Goal: Task Accomplishment & Management: Use online tool/utility

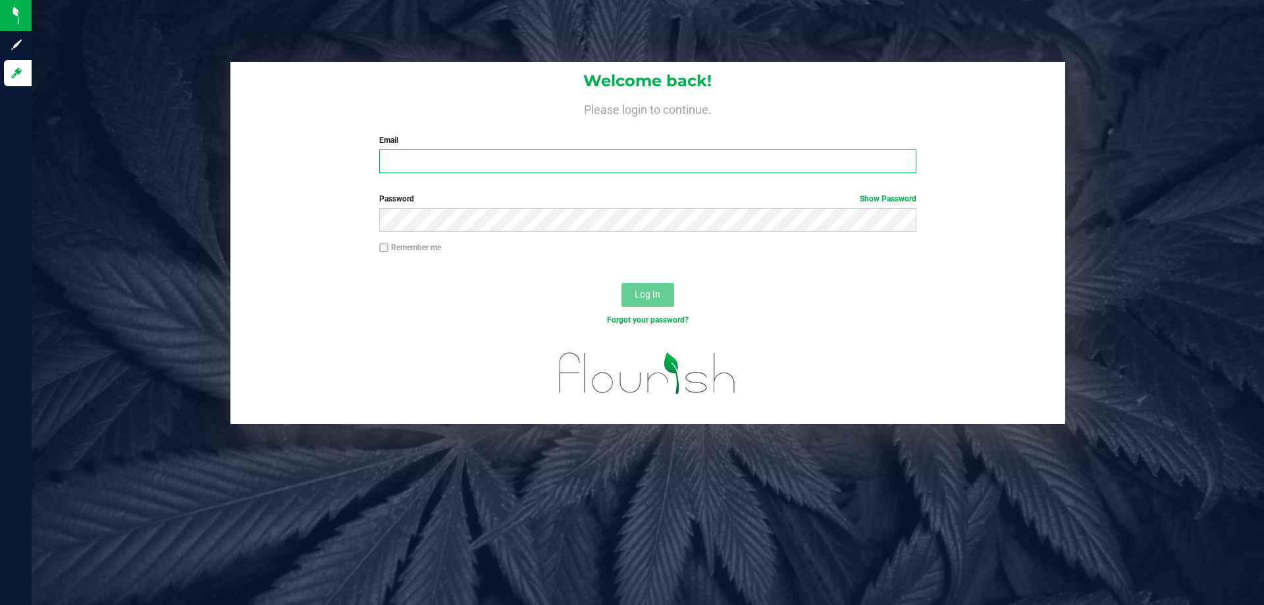
click at [437, 151] on input "Email" at bounding box center [647, 161] width 537 height 24
paste input "[EMAIL_ADDRESS][DOMAIN_NAME]"
type input "[EMAIL_ADDRESS][DOMAIN_NAME]"
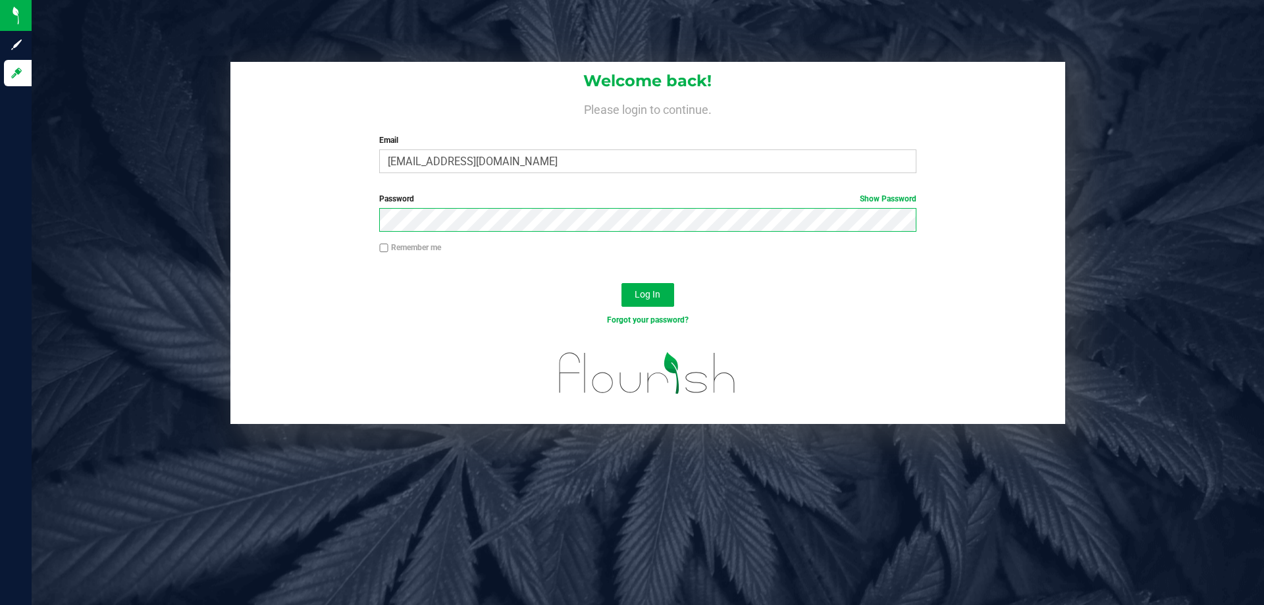
click at [622, 283] on button "Log In" at bounding box center [648, 295] width 53 height 24
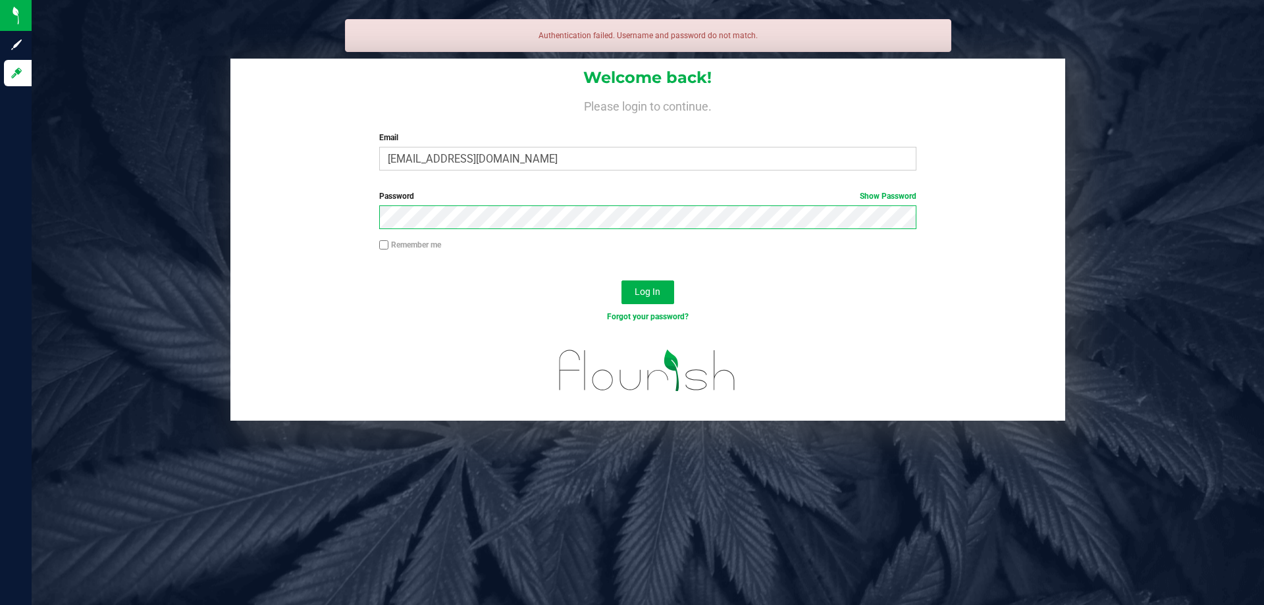
click at [622, 281] on button "Log In" at bounding box center [648, 293] width 53 height 24
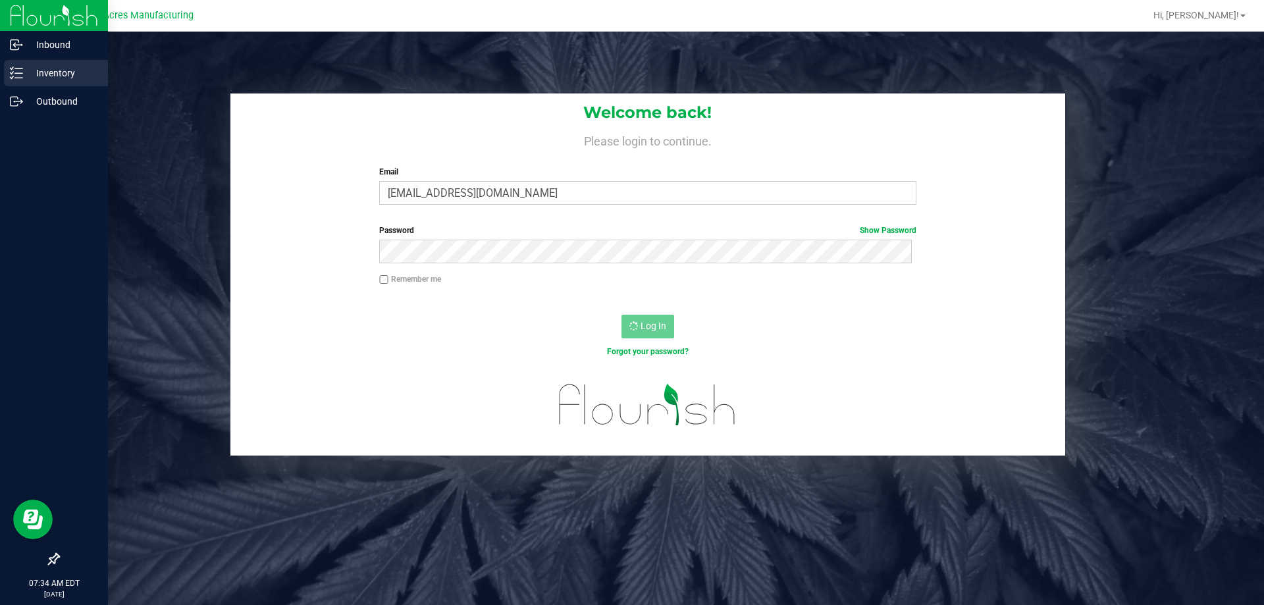
click at [16, 66] on div "Inventory" at bounding box center [56, 73] width 104 height 26
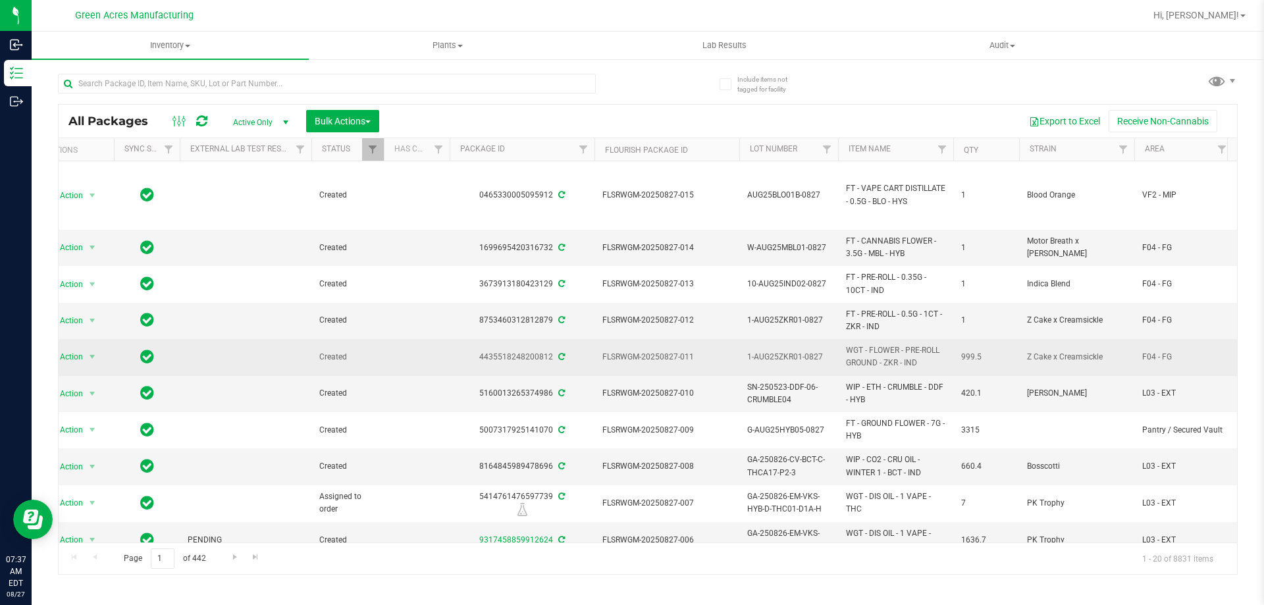
scroll to position [0, 38]
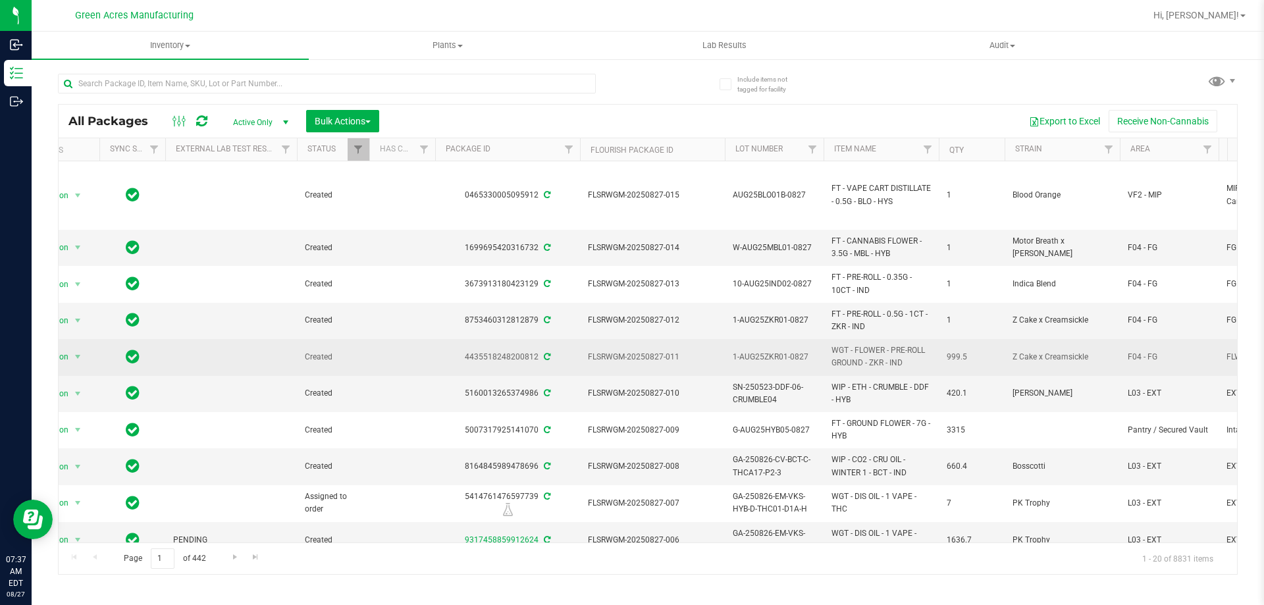
drag, startPoint x: 714, startPoint y: 350, endPoint x: 736, endPoint y: 348, distance: 22.5
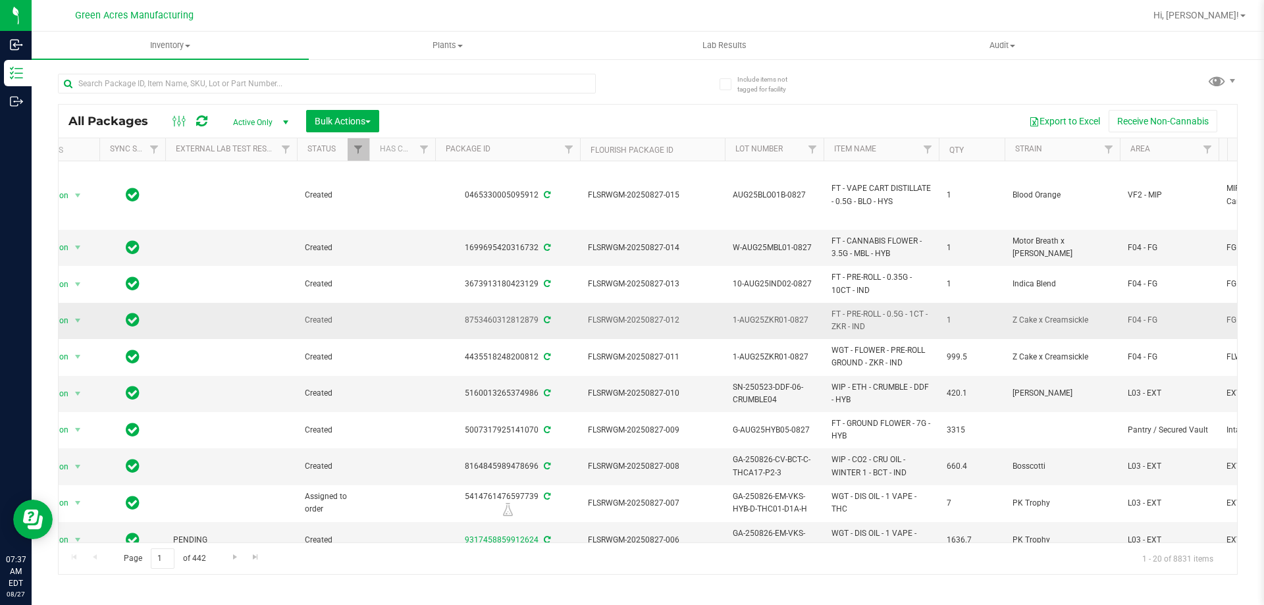
scroll to position [0, 43]
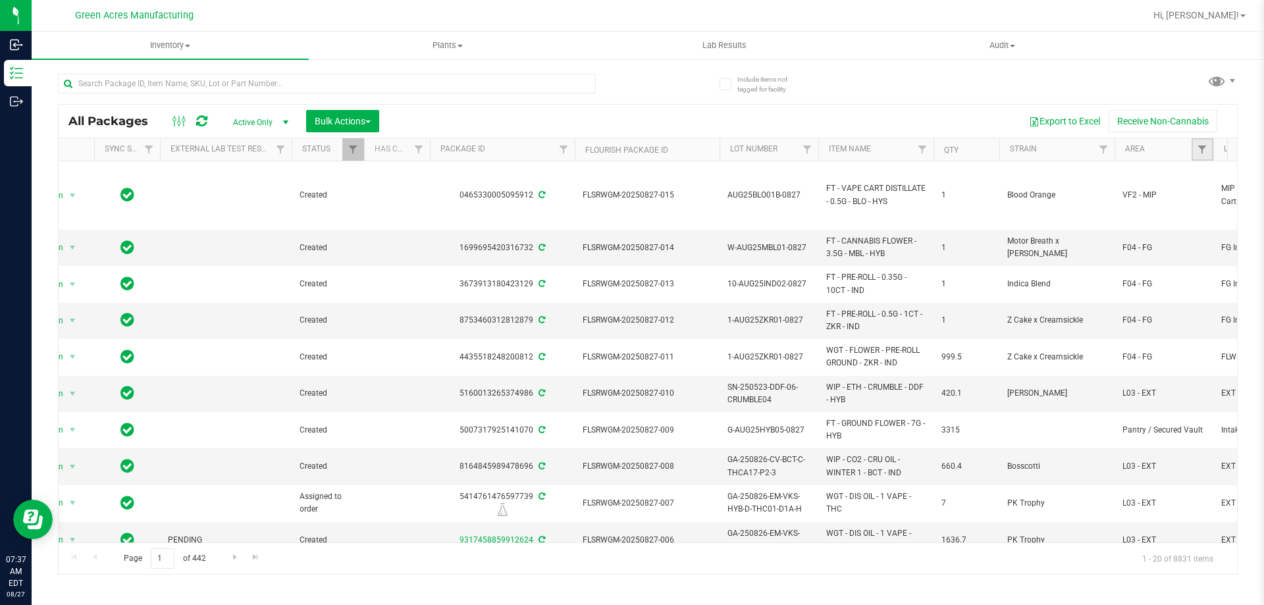
click at [1202, 157] on link "Filter" at bounding box center [1203, 149] width 22 height 22
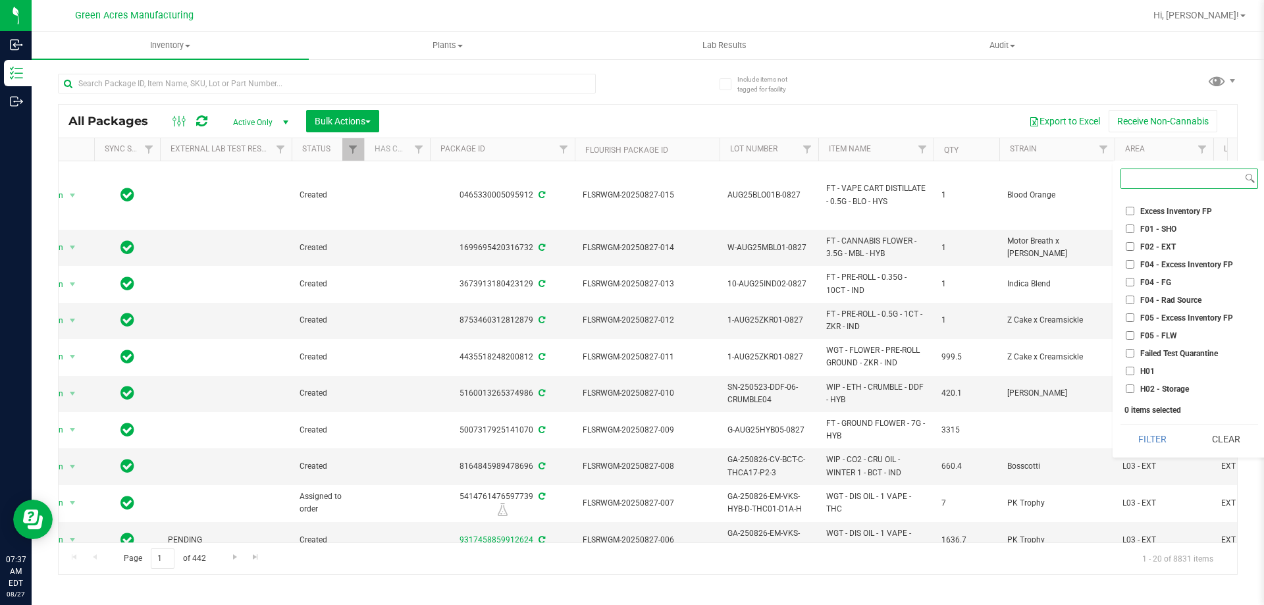
scroll to position [0, 0]
click at [1156, 288] on li "F01 - SHO" at bounding box center [1190, 295] width 138 height 14
click at [1141, 298] on span "F01 - SHO" at bounding box center [1159, 295] width 36 height 8
click at [1135, 298] on input "F01 - SHO" at bounding box center [1130, 294] width 9 height 9
checkbox input "true"
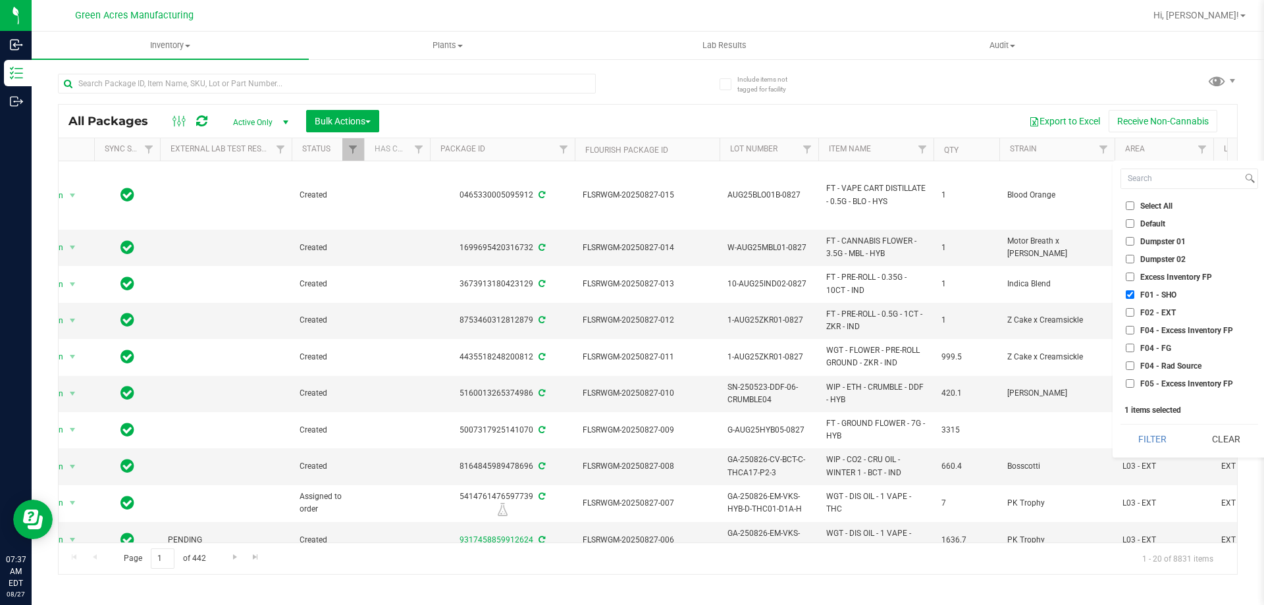
click at [1139, 309] on label "F02 - EXT" at bounding box center [1151, 312] width 50 height 9
click at [1135, 309] on input "F02 - EXT" at bounding box center [1130, 312] width 9 height 9
checkbox input "true"
click at [1150, 321] on span "H02 - Storage" at bounding box center [1165, 323] width 49 height 8
click at [1135, 321] on input "H02 - Storage" at bounding box center [1130, 323] width 9 height 9
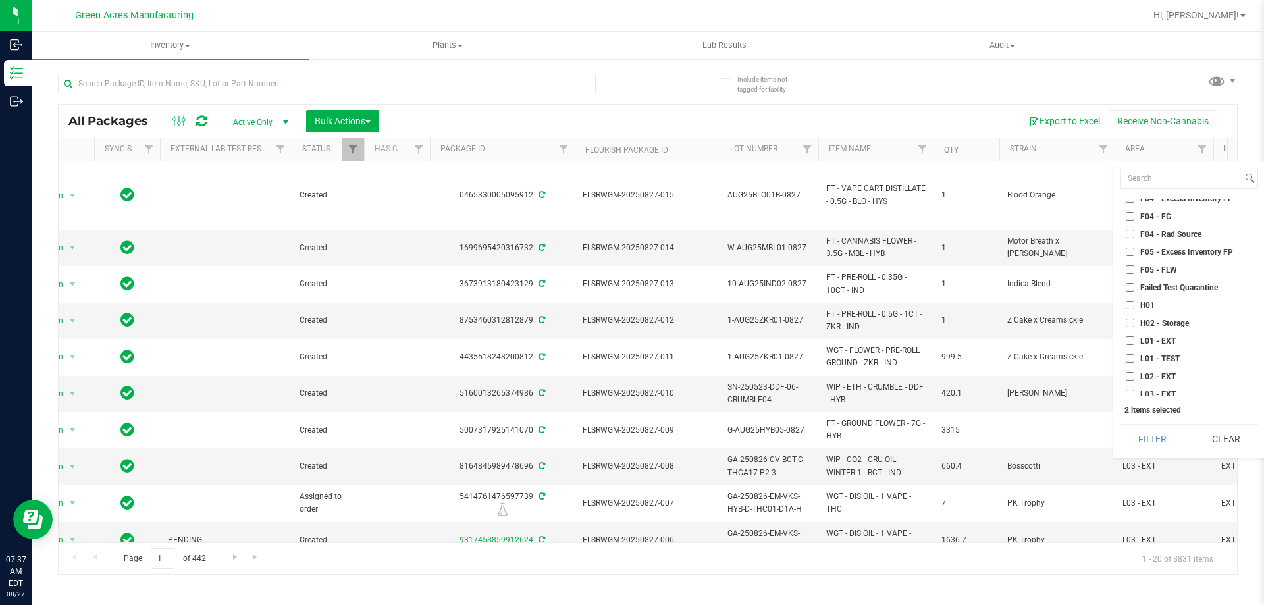
checkbox input "true"
click at [1135, 209] on label "L01 - EXT" at bounding box center [1151, 209] width 50 height 9
click at [1135, 209] on input "L01 - EXT" at bounding box center [1130, 209] width 9 height 9
checkbox input "true"
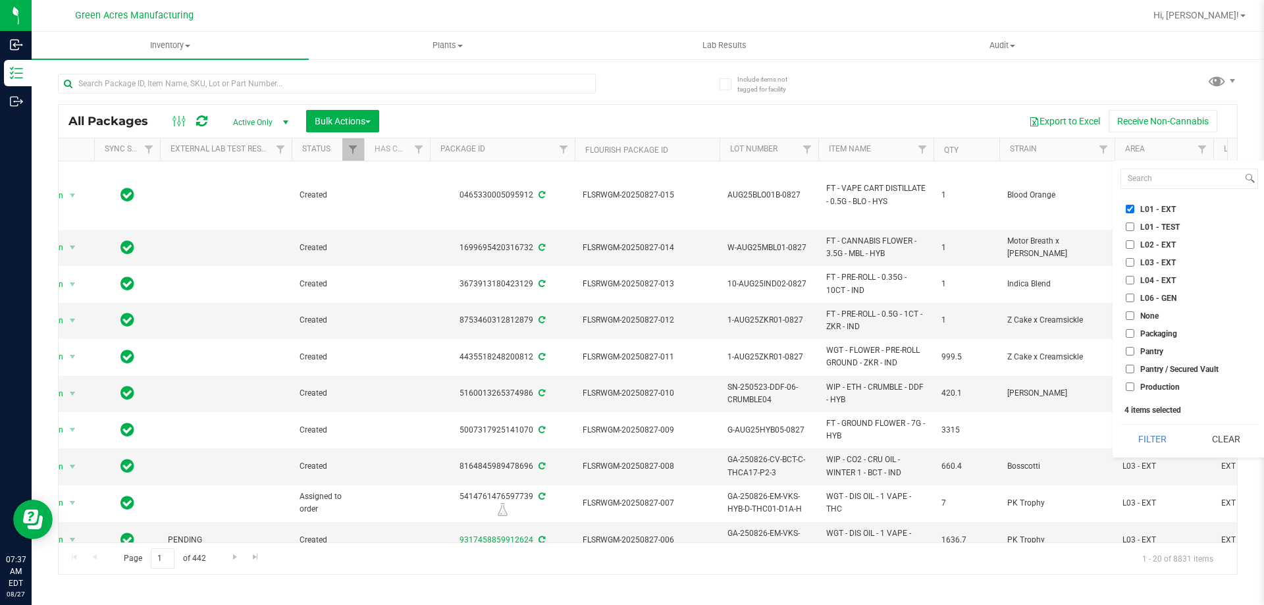
click at [1131, 241] on input "L02 - EXT" at bounding box center [1130, 244] width 9 height 9
checkbox input "true"
click at [1128, 265] on input "L03 - EXT" at bounding box center [1130, 262] width 9 height 9
checkbox input "true"
click at [1132, 279] on input "L04 - EXT" at bounding box center [1130, 280] width 9 height 9
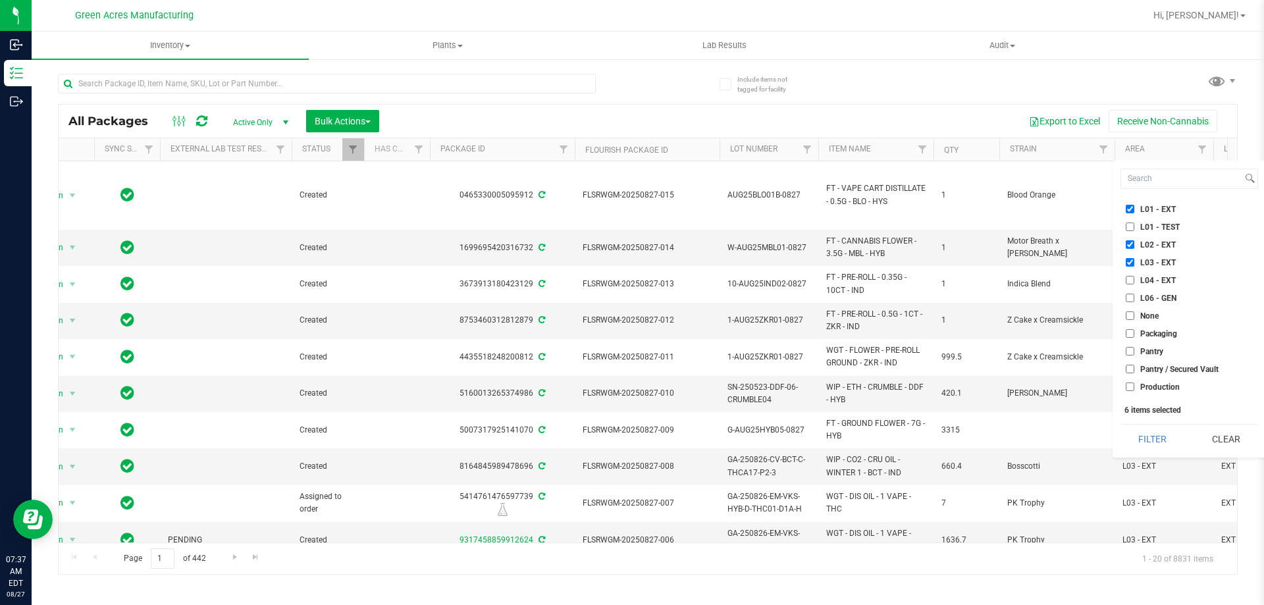
checkbox input "true"
click at [1156, 437] on button "Filter" at bounding box center [1153, 439] width 64 height 29
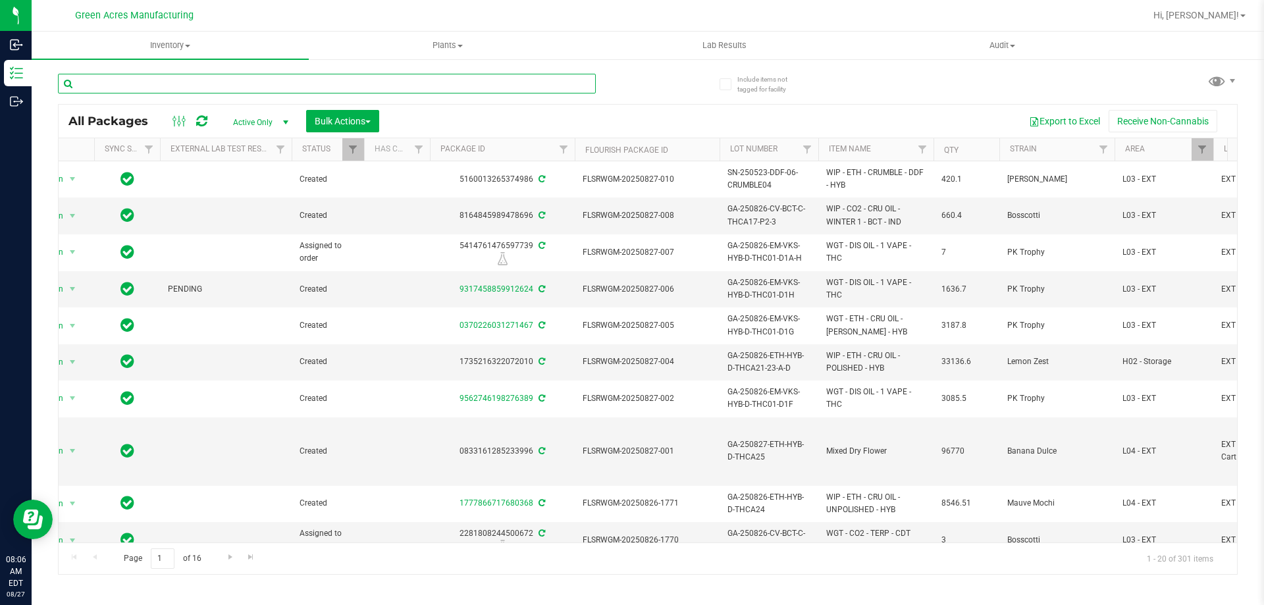
click at [369, 86] on input "text" at bounding box center [327, 84] width 538 height 20
type input "0826-005"
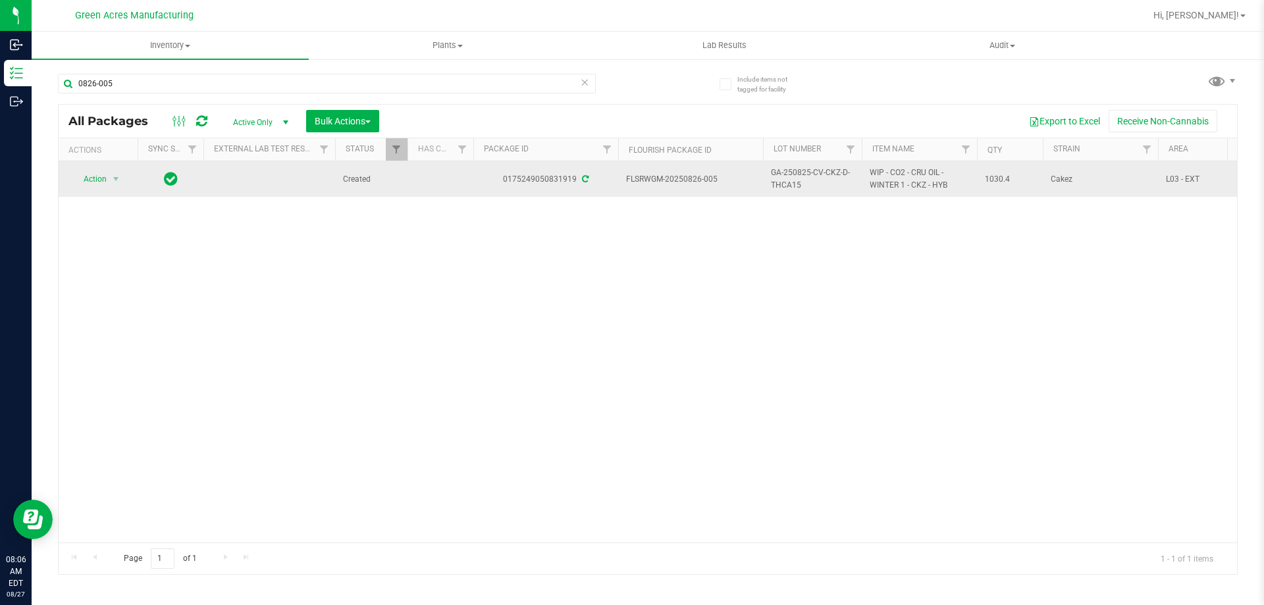
click at [797, 174] on span "GA-250825-CV-CKZ-D-THCA15" at bounding box center [812, 179] width 83 height 25
copy tr "GA-250825-CV-CKZ-D-THCA15"
click at [89, 179] on span "Action" at bounding box center [90, 179] width 36 height 18
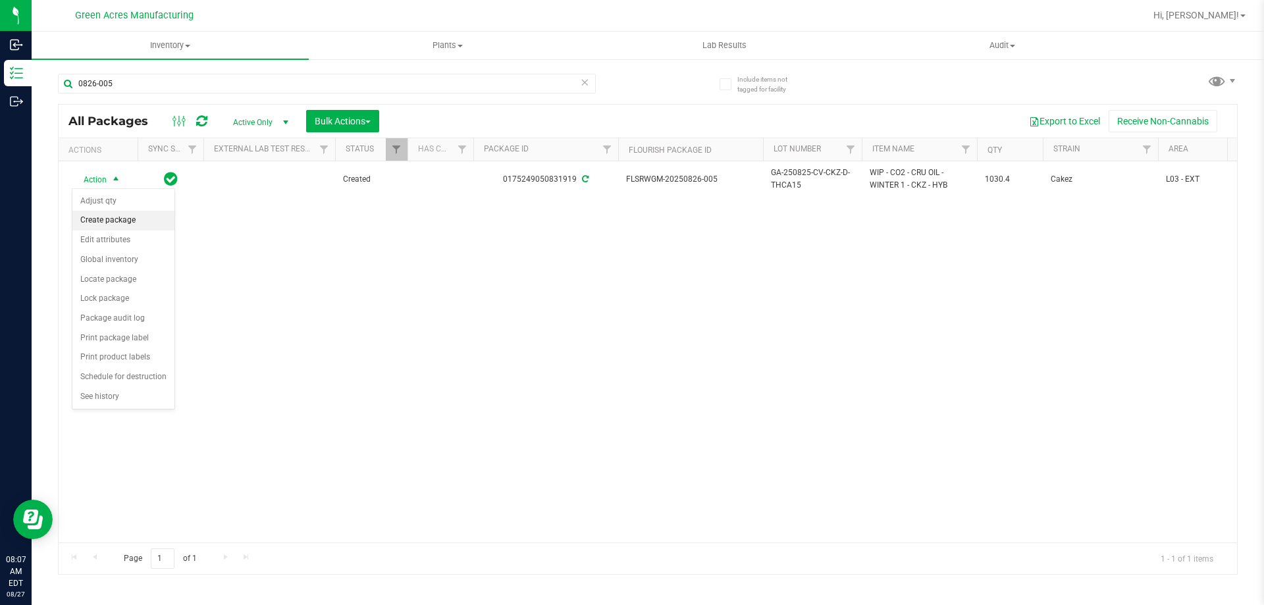
click at [144, 219] on li "Create package" at bounding box center [123, 221] width 102 height 20
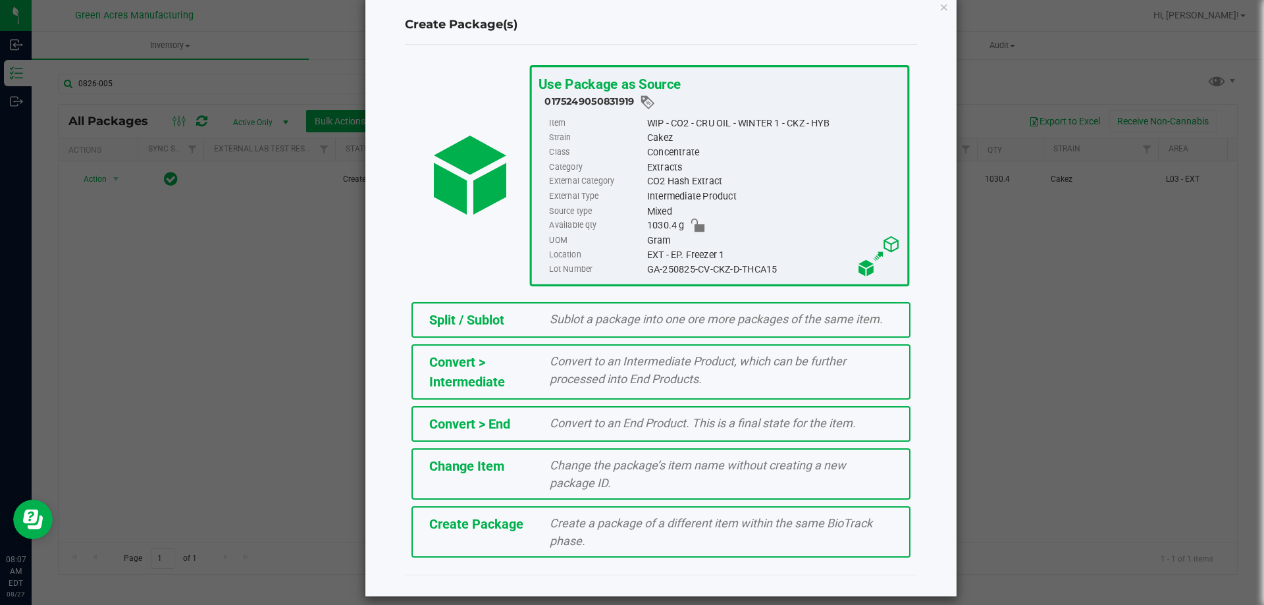
scroll to position [37, 0]
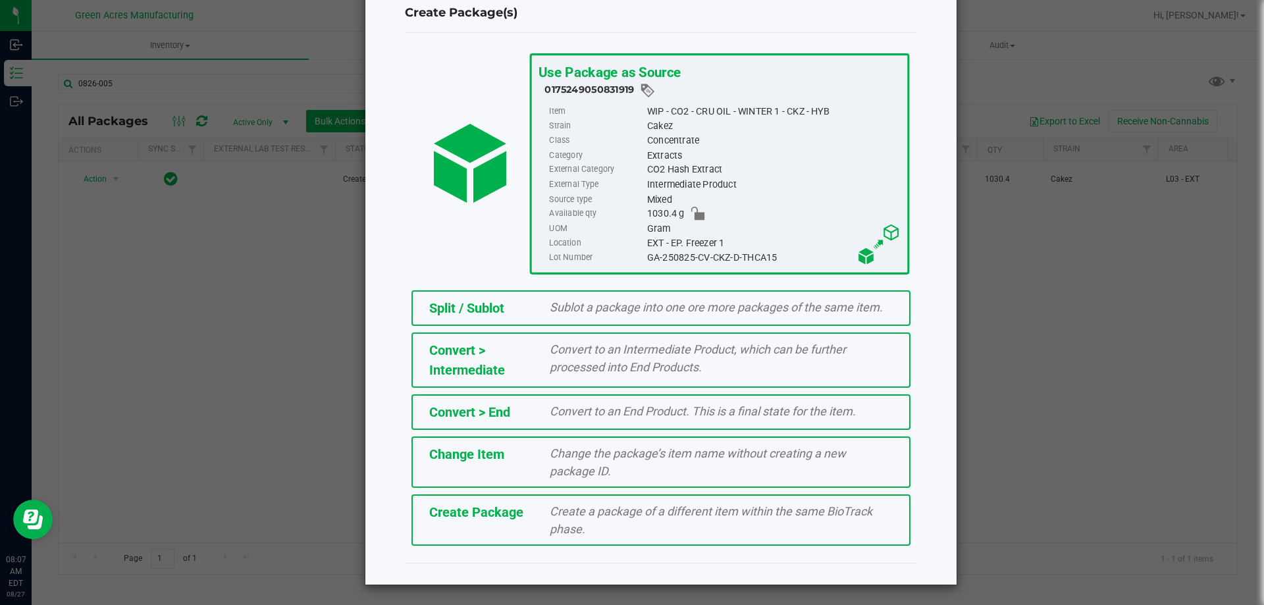
click at [540, 529] on div "Create a package of a different item within the same BioTrack phase." at bounding box center [721, 520] width 363 height 36
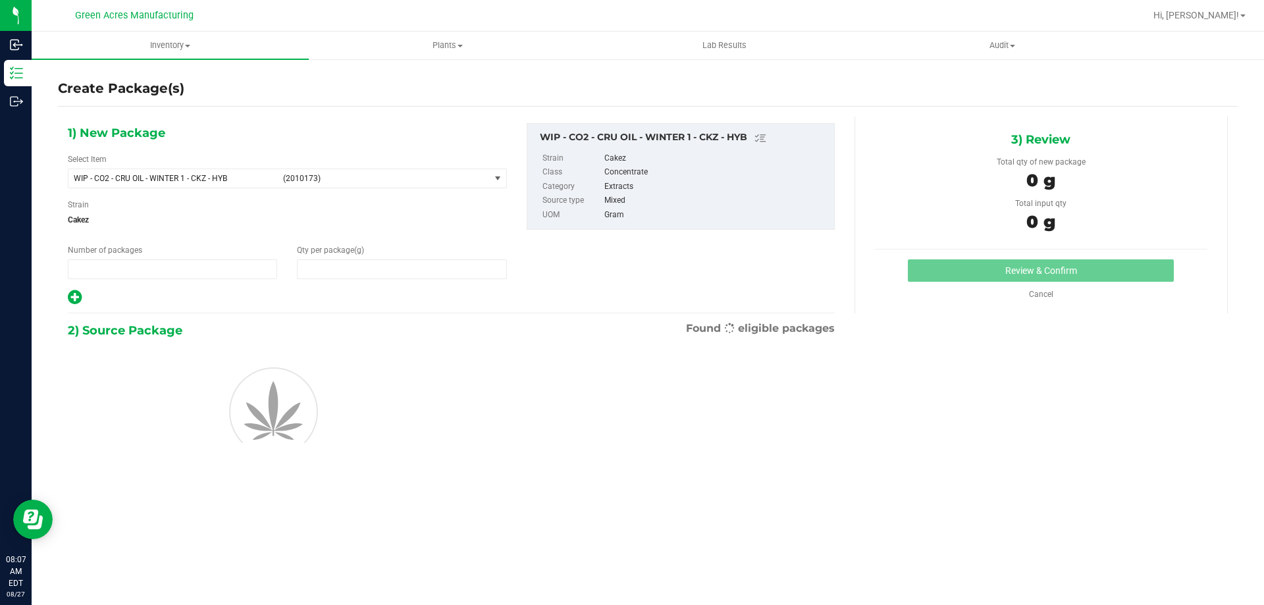
type input "1"
type input "0.0000"
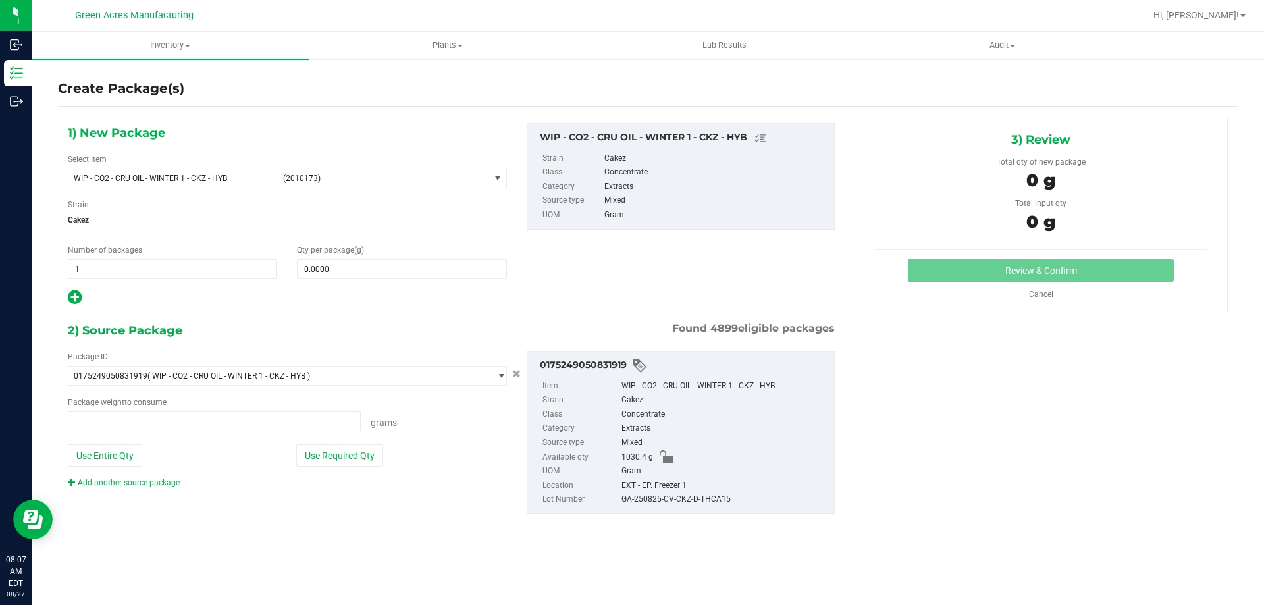
type input "0.0000 g"
copy span "WIP - CO2 - CRU OIL - WINTER 1 - CKZ - HYB"
drag, startPoint x: 250, startPoint y: 183, endPoint x: 66, endPoint y: 172, distance: 184.1
click at [66, 172] on div "1) New Package Select Item WIP - CO2 - CRU OIL - WINTER 1 - CKZ - HYB (2010173)…" at bounding box center [287, 214] width 459 height 183
click at [227, 179] on span "WIP - CO2 - CRU OIL - WINTER 1 - CKZ - HYB" at bounding box center [174, 178] width 201 height 9
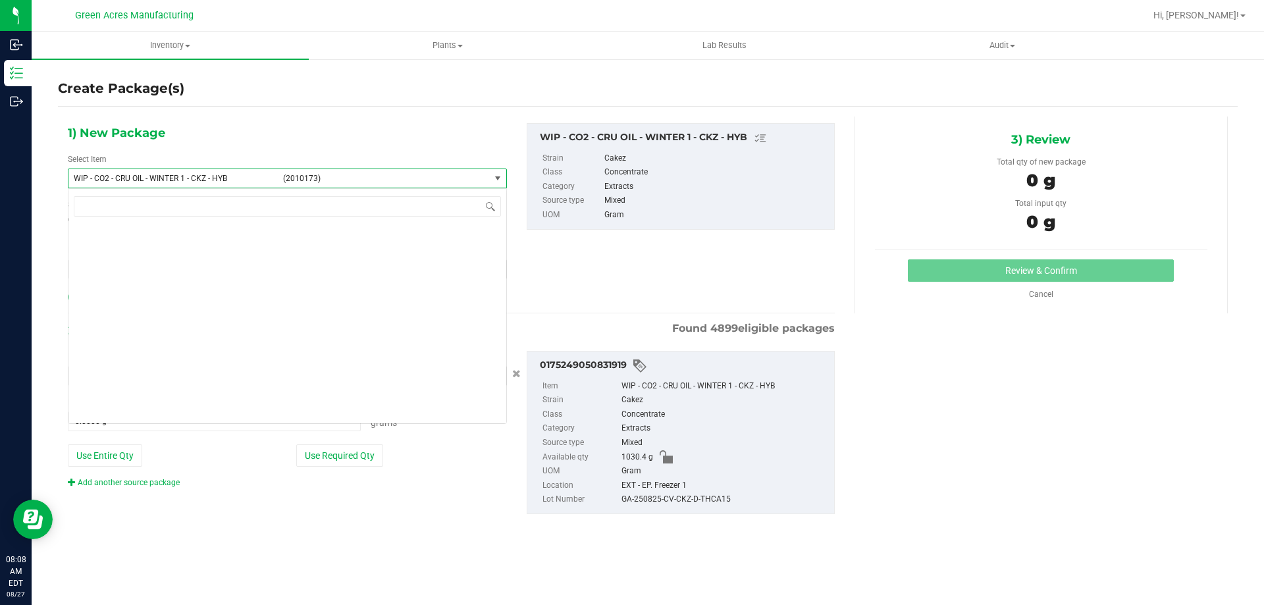
scroll to position [326366, 0]
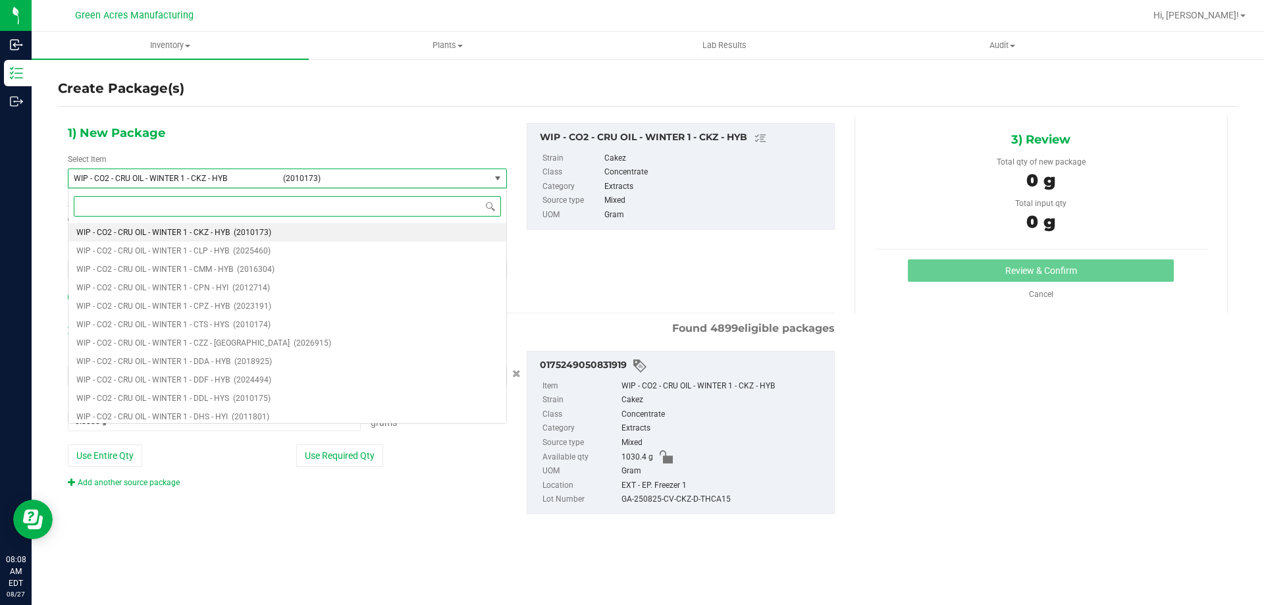
paste input "WIP - CO2 - CRU OIL - WINTER 1 - CKZ - HYB"
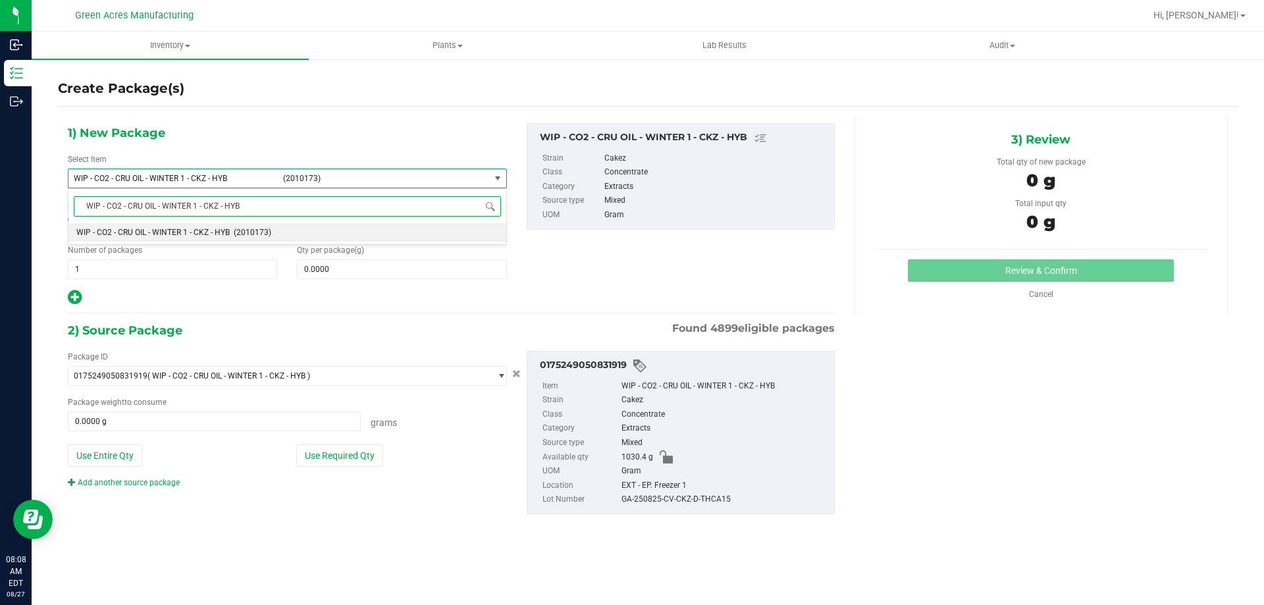
scroll to position [0, 0]
click at [198, 201] on input "WIP - CO2 - CRU OIL - WINTER 1 - CKZ - HYB" at bounding box center [287, 206] width 427 height 20
type input "WIP - CO2 - CRU OIL - WINTER 2 - CKZ - HYB"
click at [203, 232] on span "WIP - CO2 - CRU OIL - WINTER 2 - CKZ - HYB" at bounding box center [152, 232] width 153 height 9
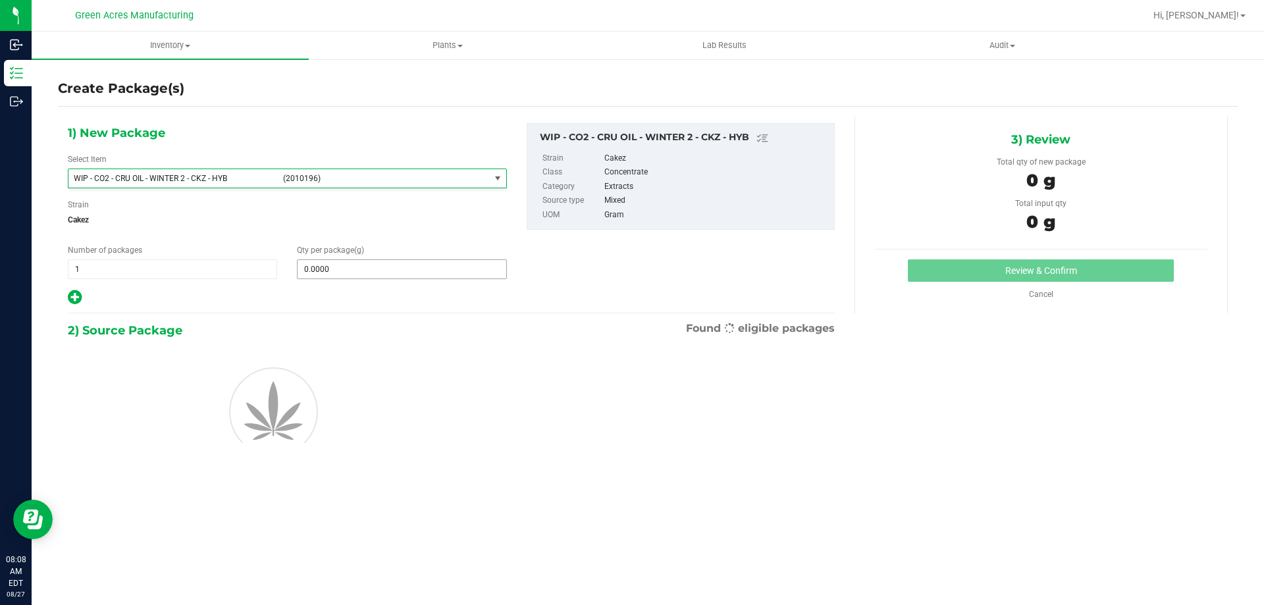
type input "0.0000"
click at [340, 265] on span at bounding box center [401, 269] width 209 height 20
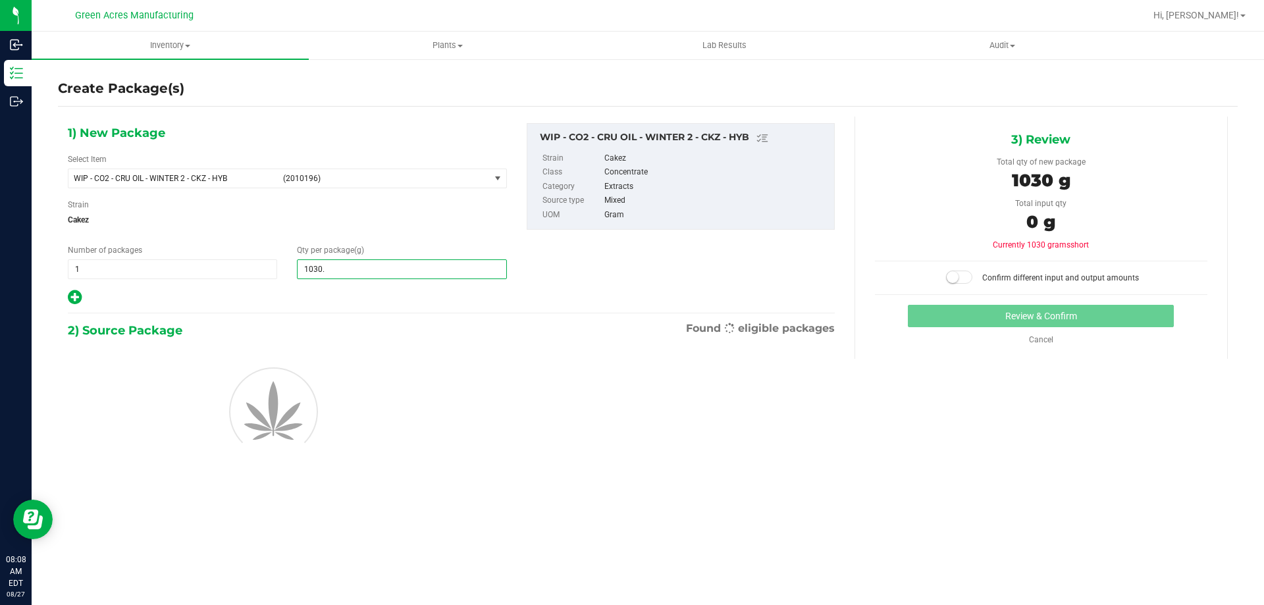
type input "1030.4"
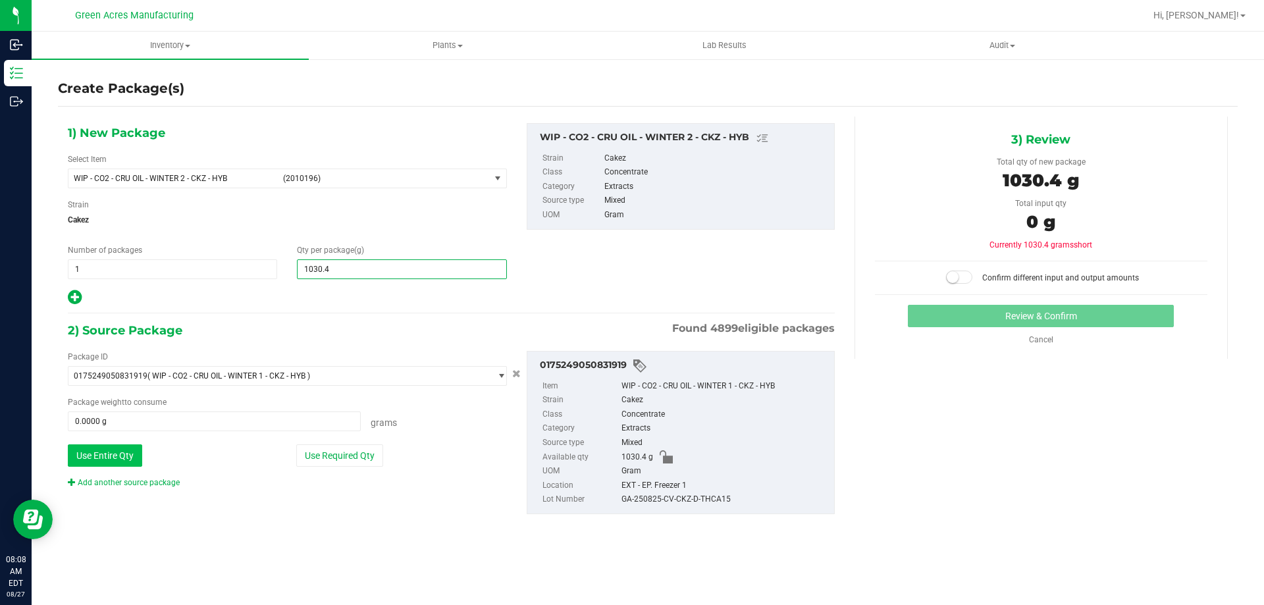
type input "1,030.4000"
click at [85, 463] on button "Use Entire Qty" at bounding box center [105, 455] width 74 height 22
type input "1030.4000 g"
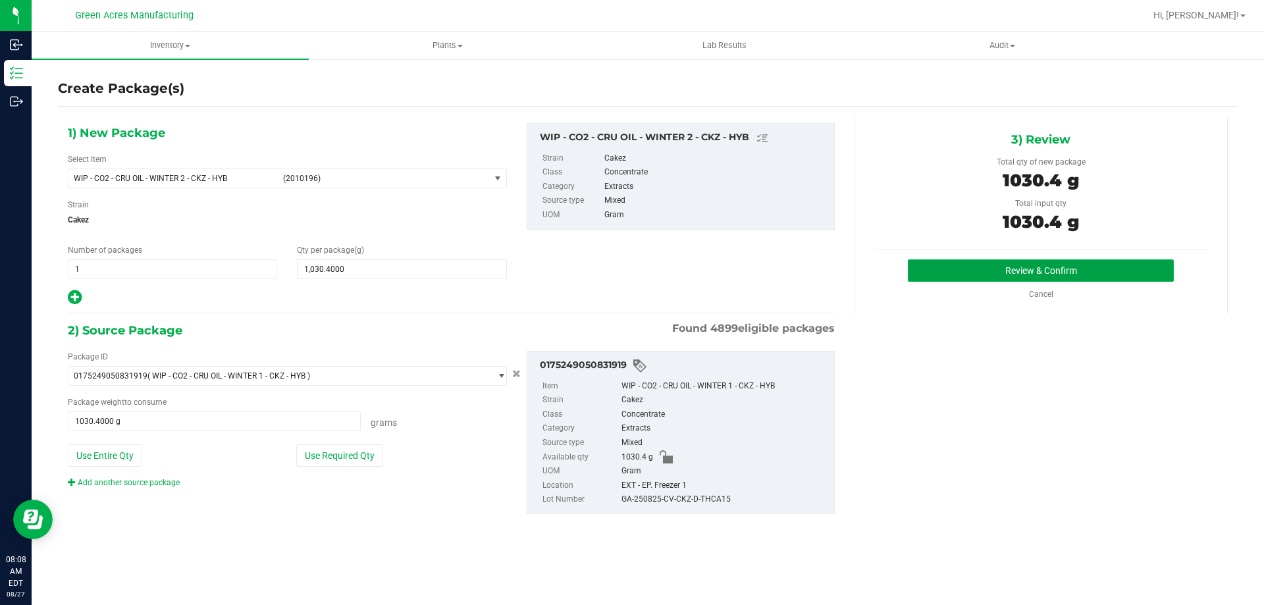
click at [927, 259] on button "Review & Confirm" at bounding box center [1041, 270] width 266 height 22
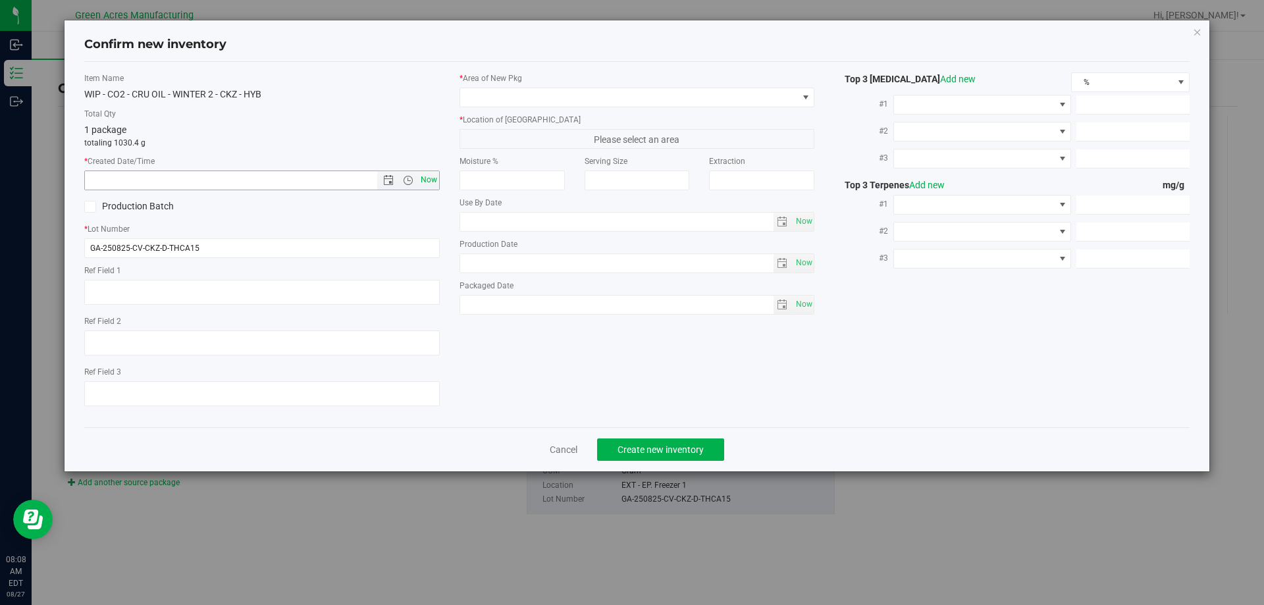
click at [429, 176] on span "Now" at bounding box center [428, 180] width 22 height 19
type input "8/27/2025 8:08 AM"
click at [473, 95] on span at bounding box center [629, 97] width 338 height 18
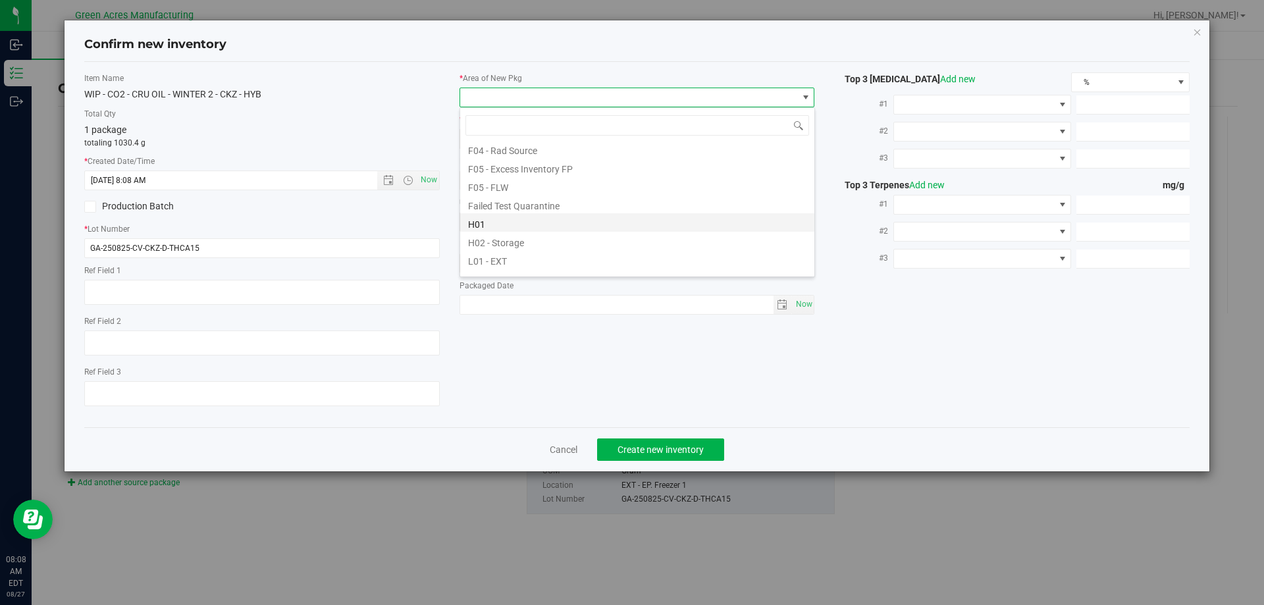
scroll to position [198, 0]
click at [503, 242] on li "L03 - EXT" at bounding box center [637, 249] width 354 height 18
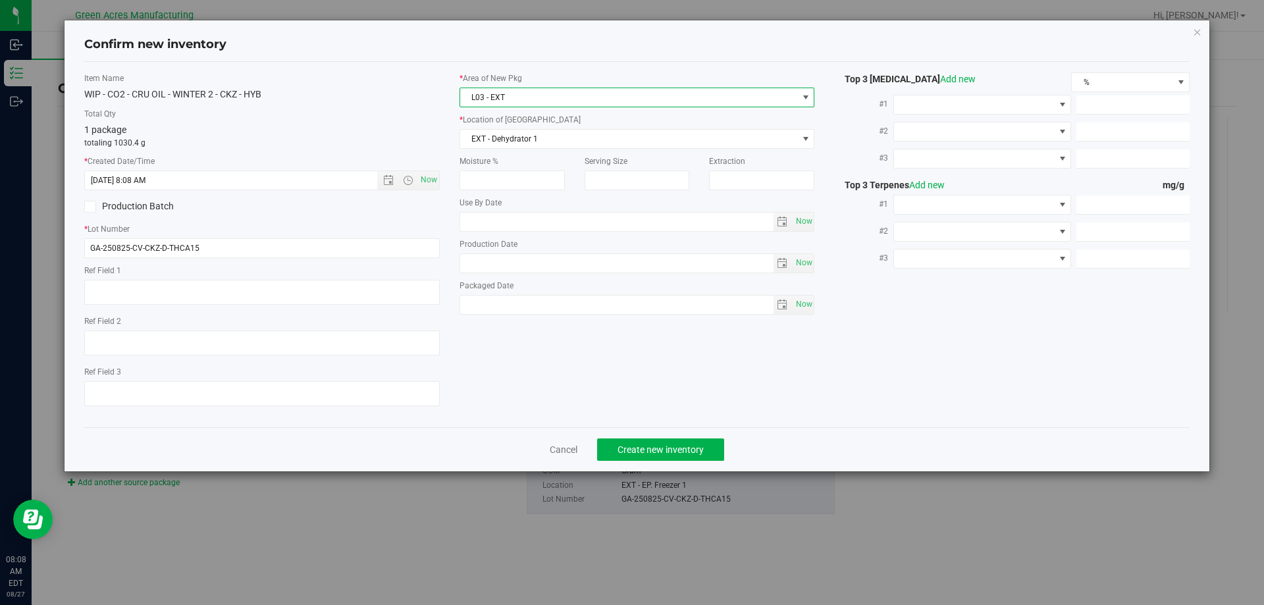
drag, startPoint x: 529, startPoint y: 144, endPoint x: 550, endPoint y: 148, distance: 20.8
click at [534, 144] on span "EXT - Dehydrator 1" at bounding box center [629, 139] width 338 height 18
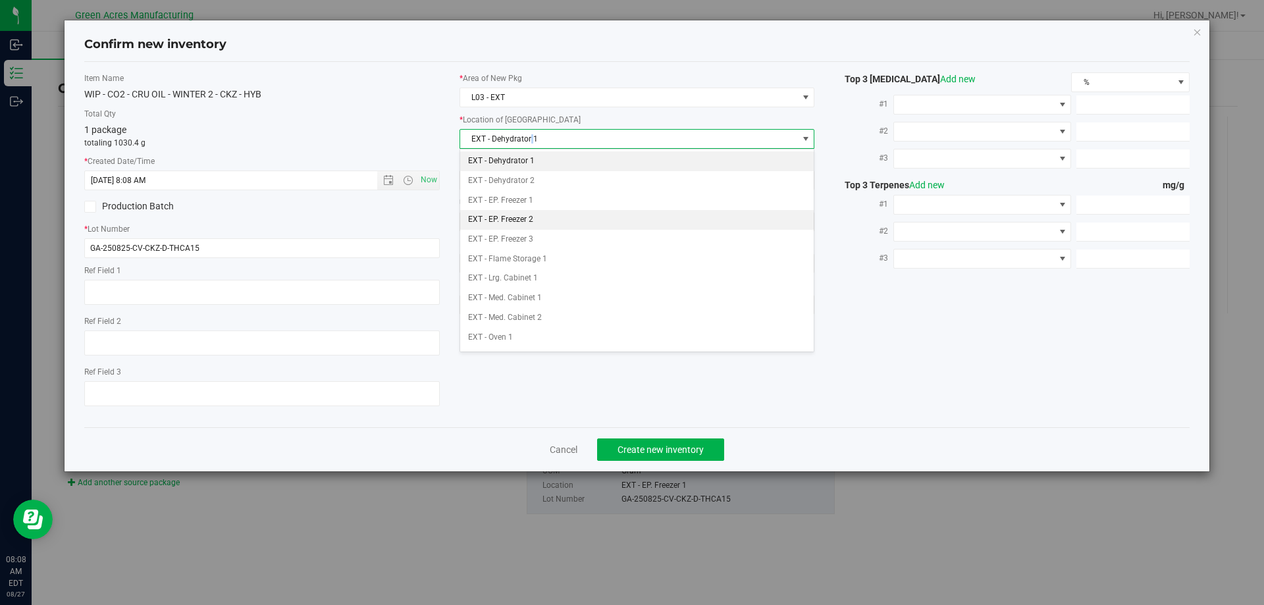
click at [549, 225] on li "EXT - EP. Freezer 2" at bounding box center [637, 220] width 354 height 20
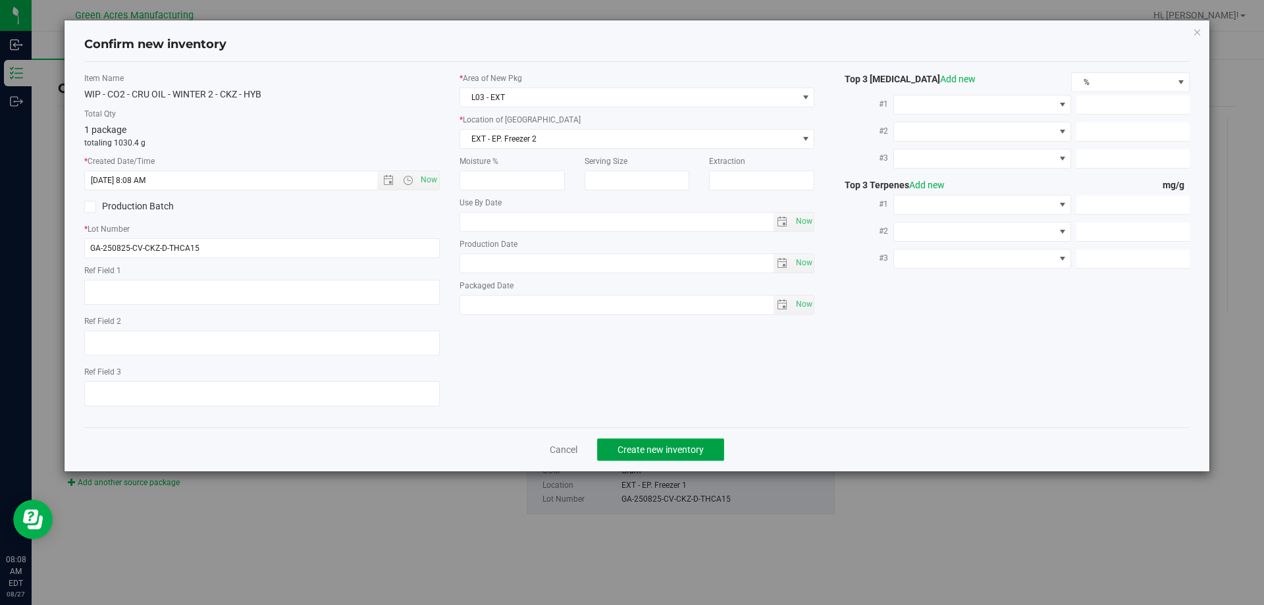
click at [629, 455] on button "Create new inventory" at bounding box center [660, 450] width 127 height 22
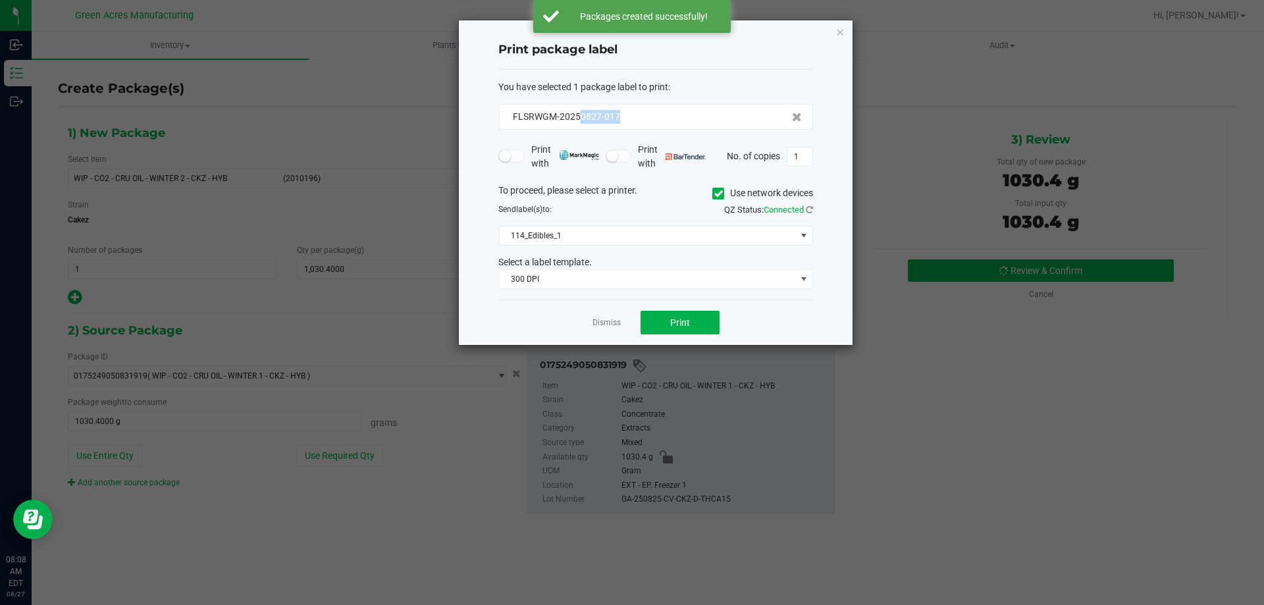
drag, startPoint x: 591, startPoint y: 126, endPoint x: 581, endPoint y: 125, distance: 10.0
click at [581, 125] on div "FLSRWGM-20250827-017" at bounding box center [655, 117] width 315 height 26
click at [649, 78] on div "You have selected 1 package label to print : FLSRWGM-20250827-017 Print with Pr…" at bounding box center [655, 185] width 315 height 230
click at [633, 240] on span "114_Edibles_1" at bounding box center [647, 236] width 297 height 18
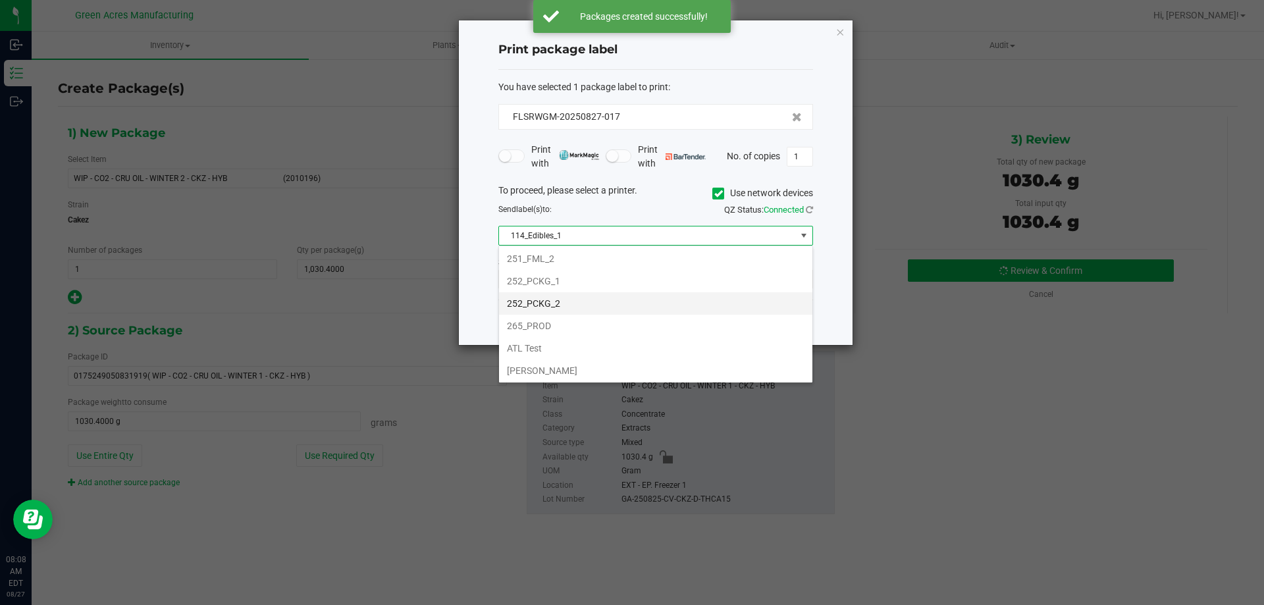
scroll to position [395, 0]
click at [577, 354] on li "L03_2" at bounding box center [655, 357] width 313 height 22
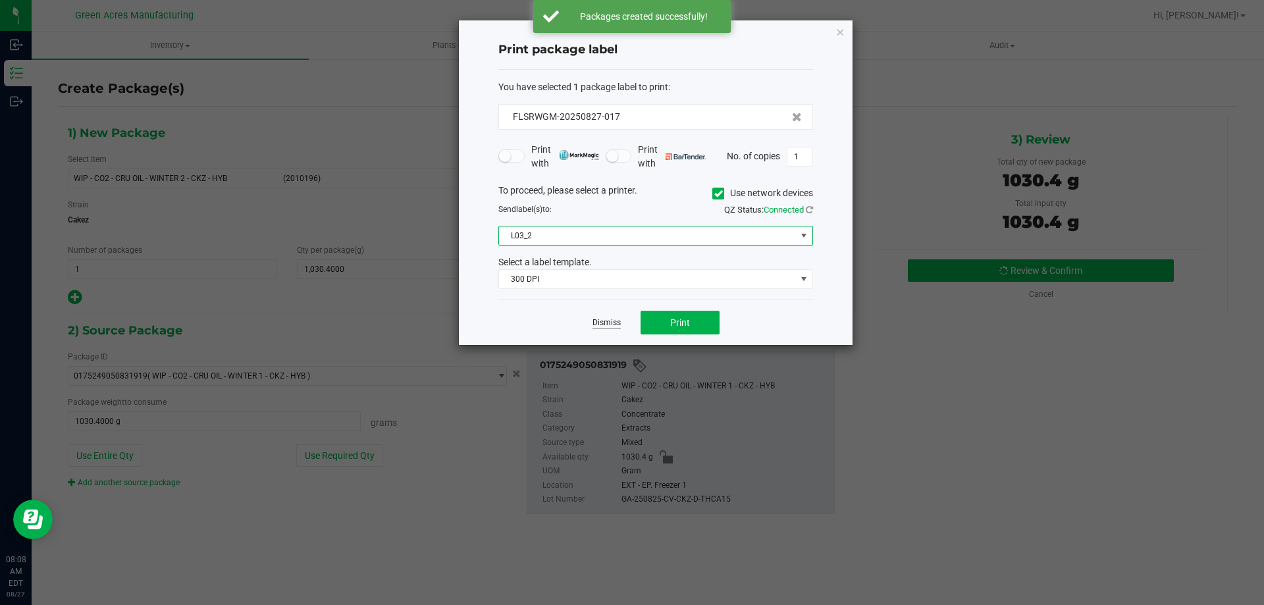
click at [608, 321] on link "Dismiss" at bounding box center [607, 322] width 28 height 11
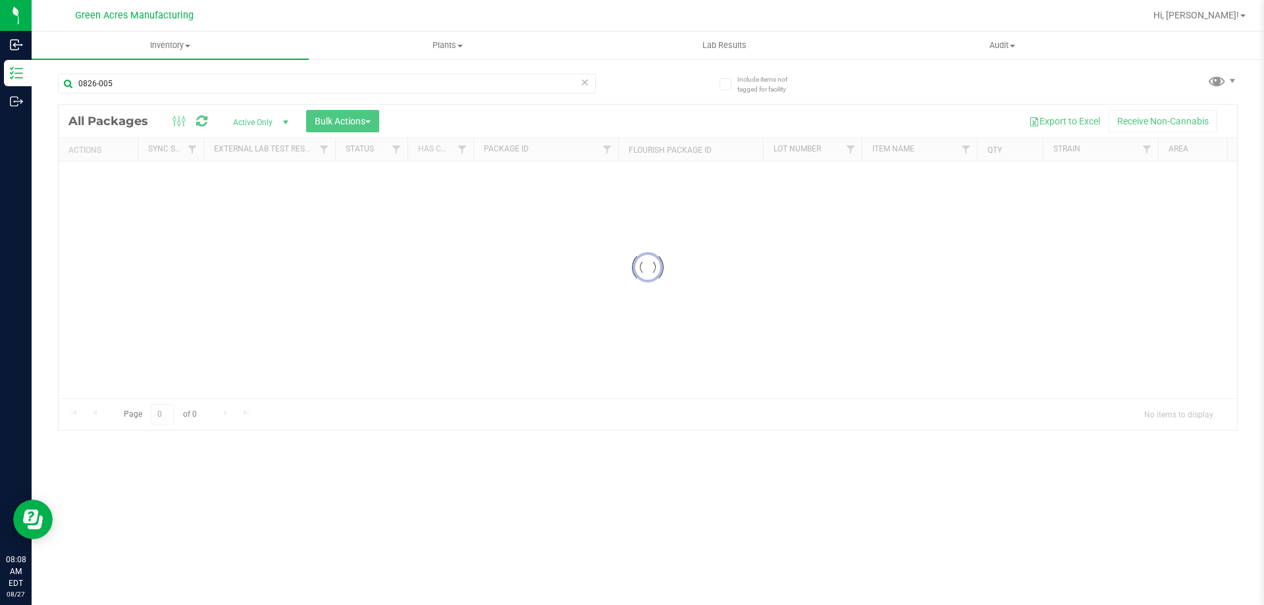
click at [586, 86] on icon at bounding box center [584, 82] width 9 height 16
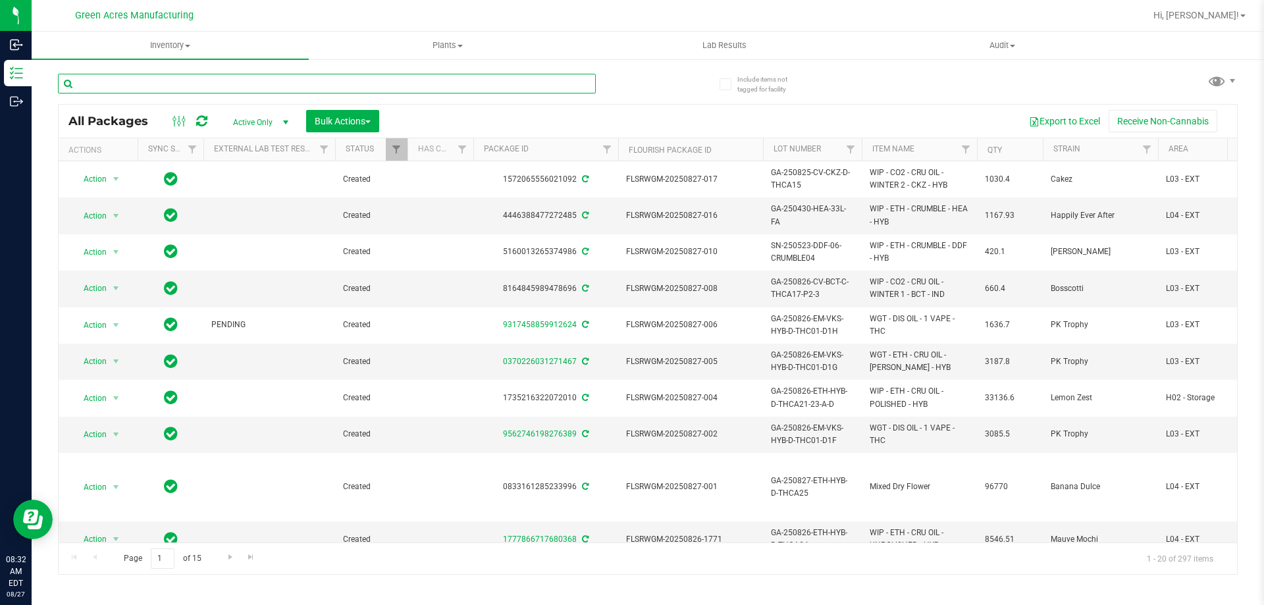
click at [531, 78] on input "text" at bounding box center [327, 84] width 538 height 20
click at [201, 127] on icon at bounding box center [201, 121] width 11 height 13
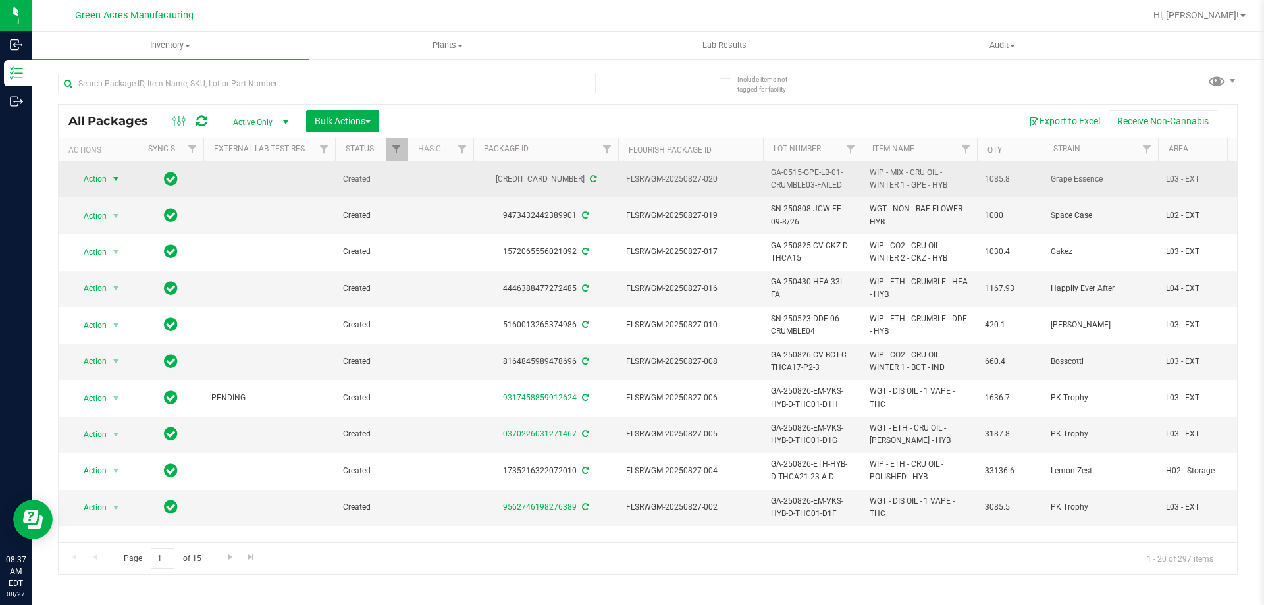
click at [115, 179] on span "select" at bounding box center [116, 179] width 11 height 11
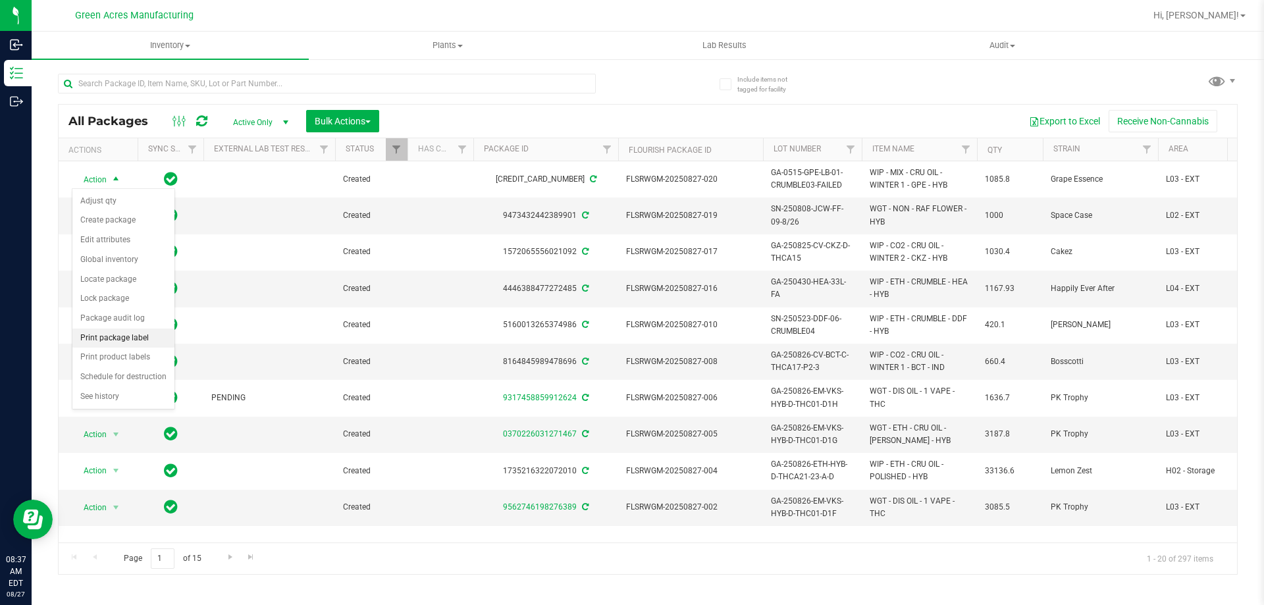
click at [124, 344] on li "Print package label" at bounding box center [123, 339] width 102 height 20
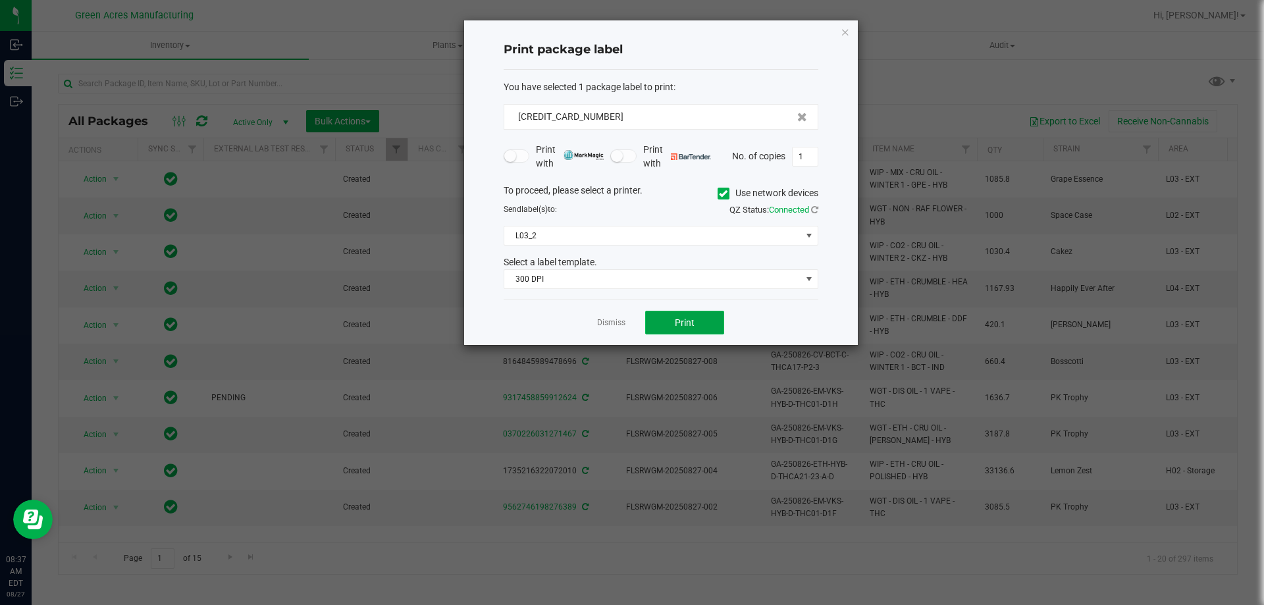
click at [675, 327] on span "Print" at bounding box center [685, 322] width 20 height 11
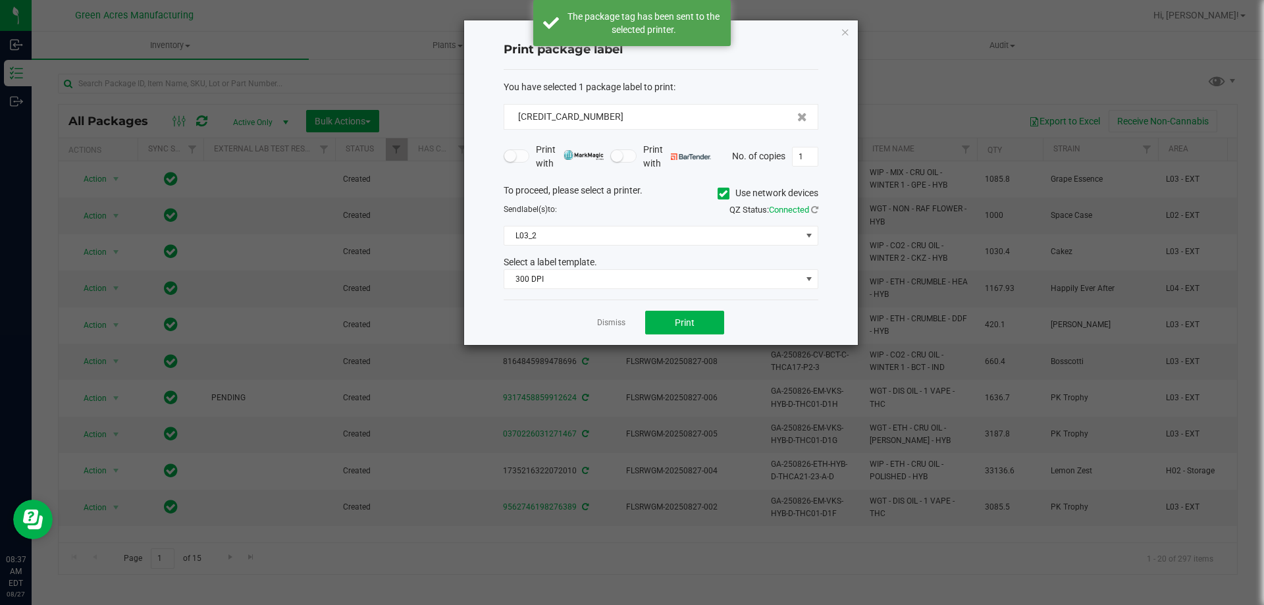
click at [626, 320] on div "Dismiss Print" at bounding box center [661, 322] width 315 height 45
click at [625, 322] on link "Dismiss" at bounding box center [611, 322] width 28 height 11
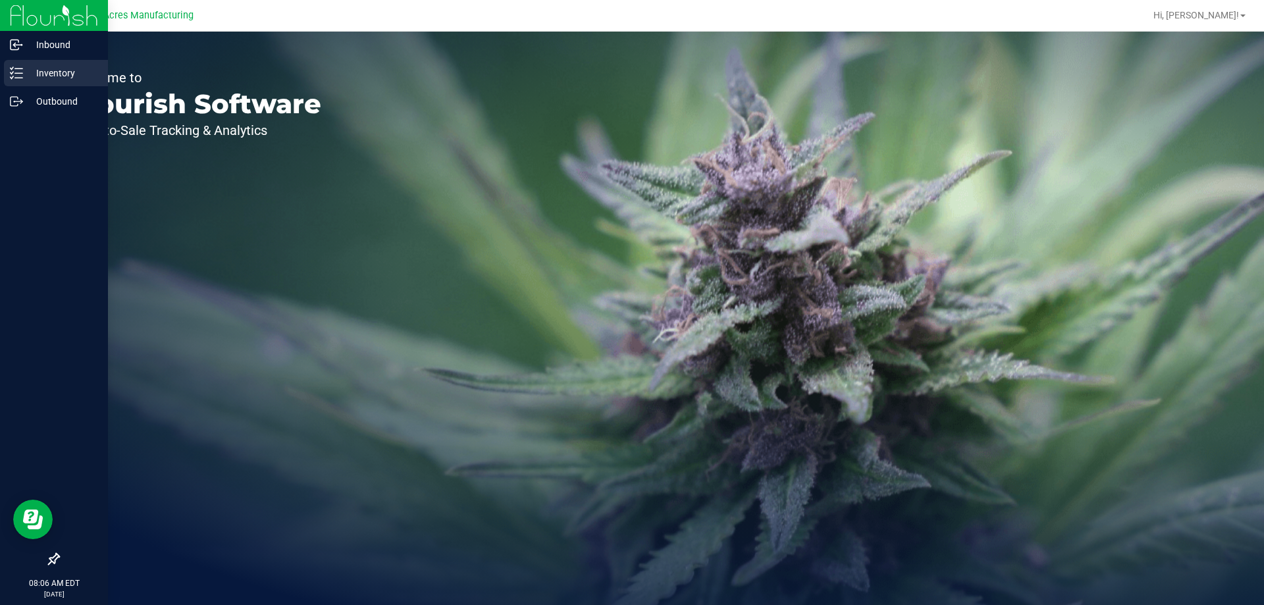
click at [11, 85] on div "Inventory" at bounding box center [56, 73] width 104 height 26
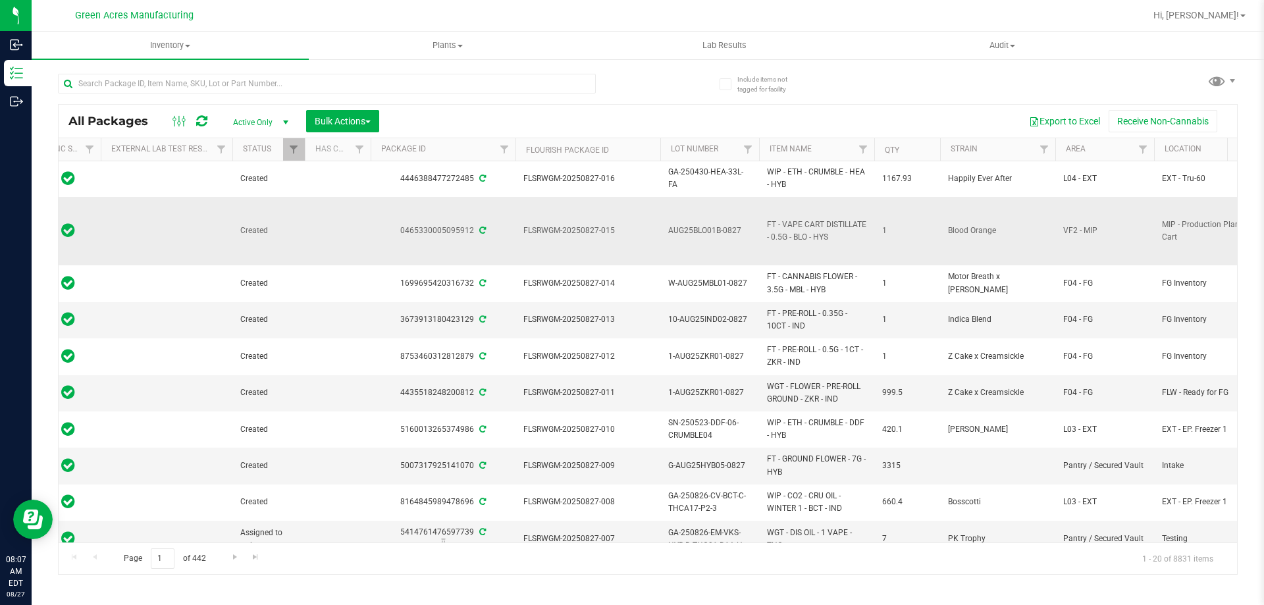
scroll to position [0, 255]
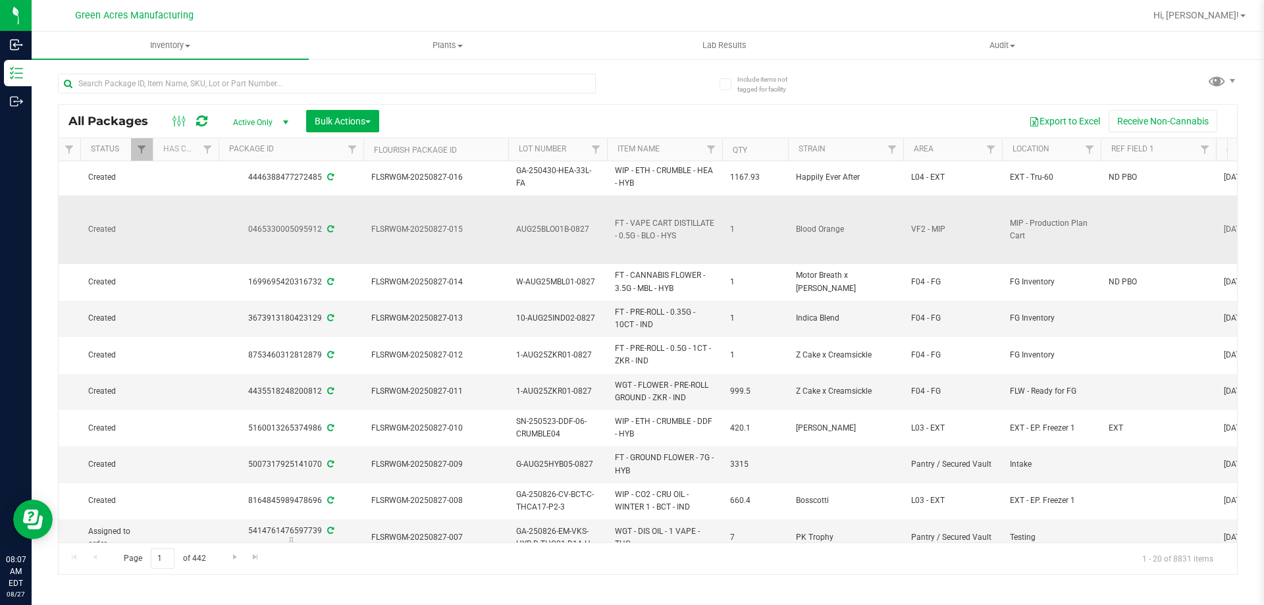
drag, startPoint x: 1092, startPoint y: 219, endPoint x: 1189, endPoint y: 230, distance: 96.7
click at [989, 149] on span "Filter" at bounding box center [991, 149] width 11 height 11
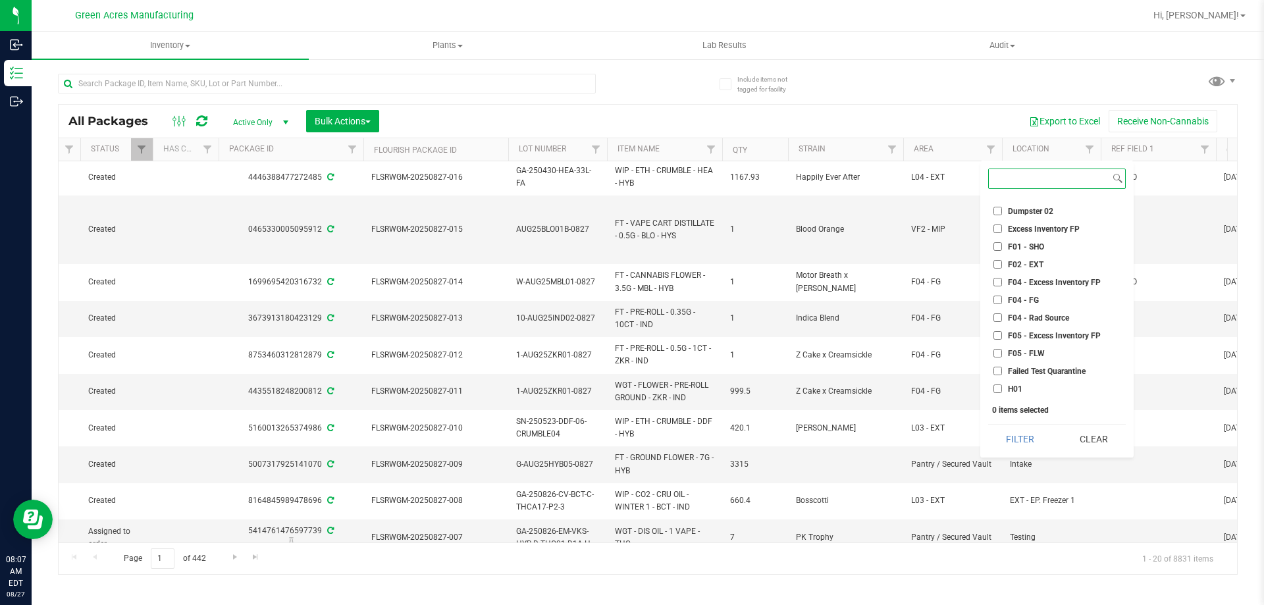
scroll to position [66, 0]
click at [1032, 230] on span "F01 - SHO" at bounding box center [1026, 229] width 36 height 8
click at [1002, 230] on input "F01 - SHO" at bounding box center [998, 229] width 9 height 9
checkbox input "true"
click at [1032, 244] on span "F02 - EXT" at bounding box center [1026, 247] width 36 height 8
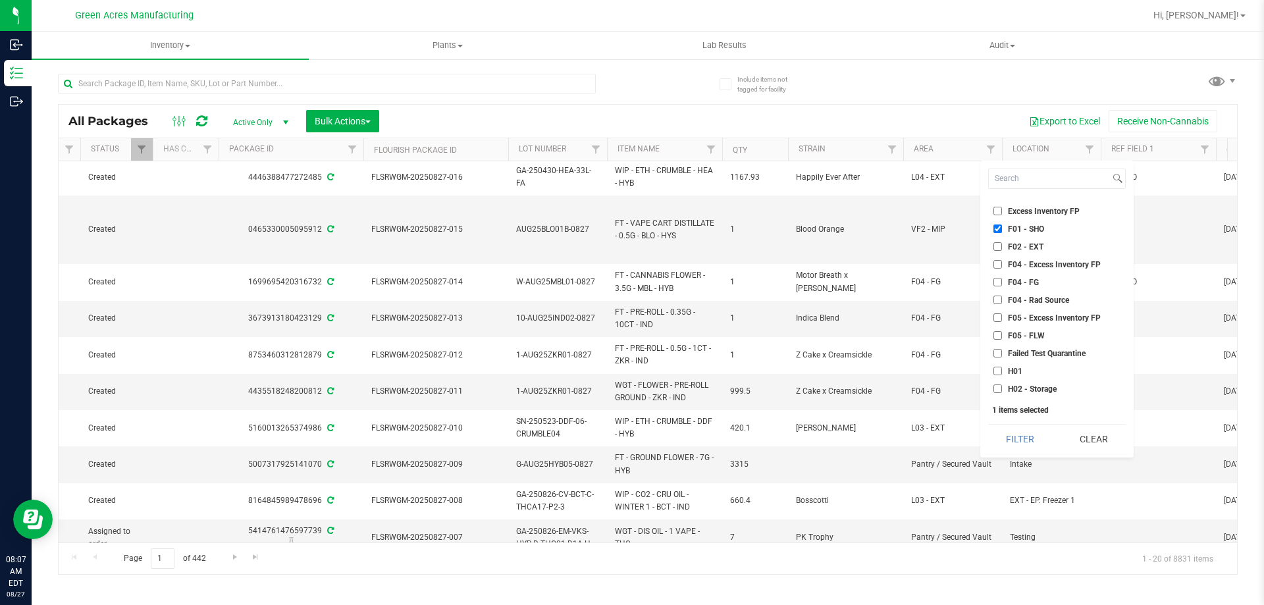
click at [1002, 244] on input "F02 - EXT" at bounding box center [998, 246] width 9 height 9
checkbox input "true"
click at [1023, 255] on span "H02 - Storage" at bounding box center [1032, 258] width 49 height 8
click at [1002, 255] on input "H02 - Storage" at bounding box center [998, 257] width 9 height 9
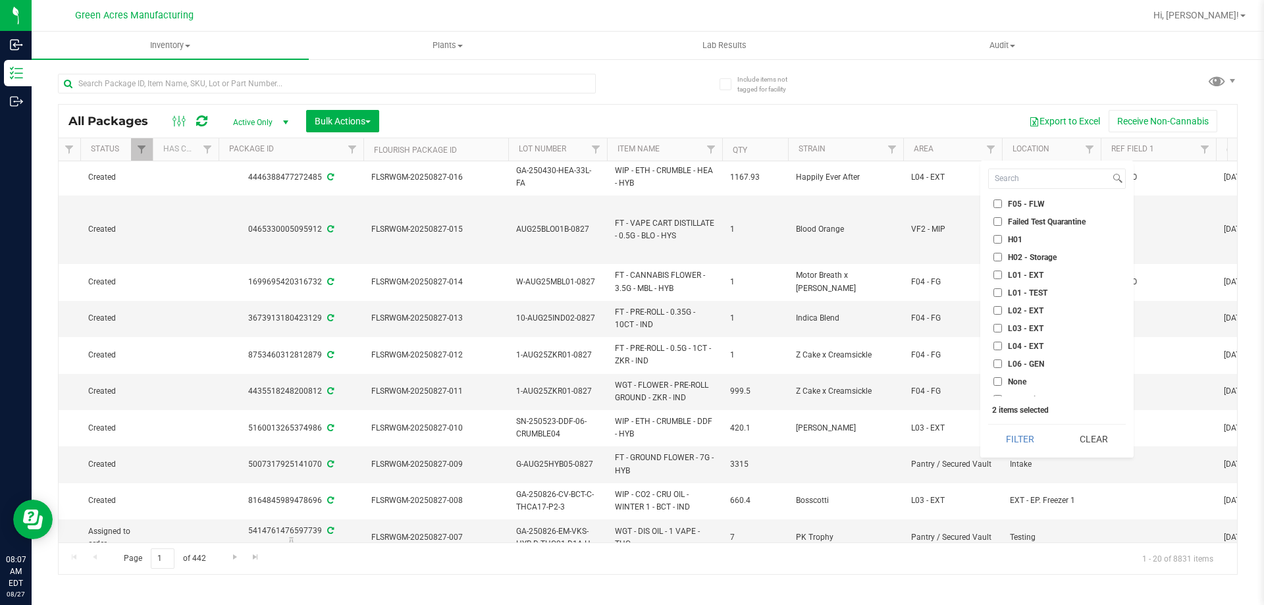
checkbox input "true"
click at [1025, 277] on span "L01 - EXT" at bounding box center [1026, 275] width 36 height 8
click at [1002, 277] on input "L01 - EXT" at bounding box center [998, 275] width 9 height 9
checkbox input "true"
drag, startPoint x: 1026, startPoint y: 307, endPoint x: 1027, endPoint y: 321, distance: 14.5
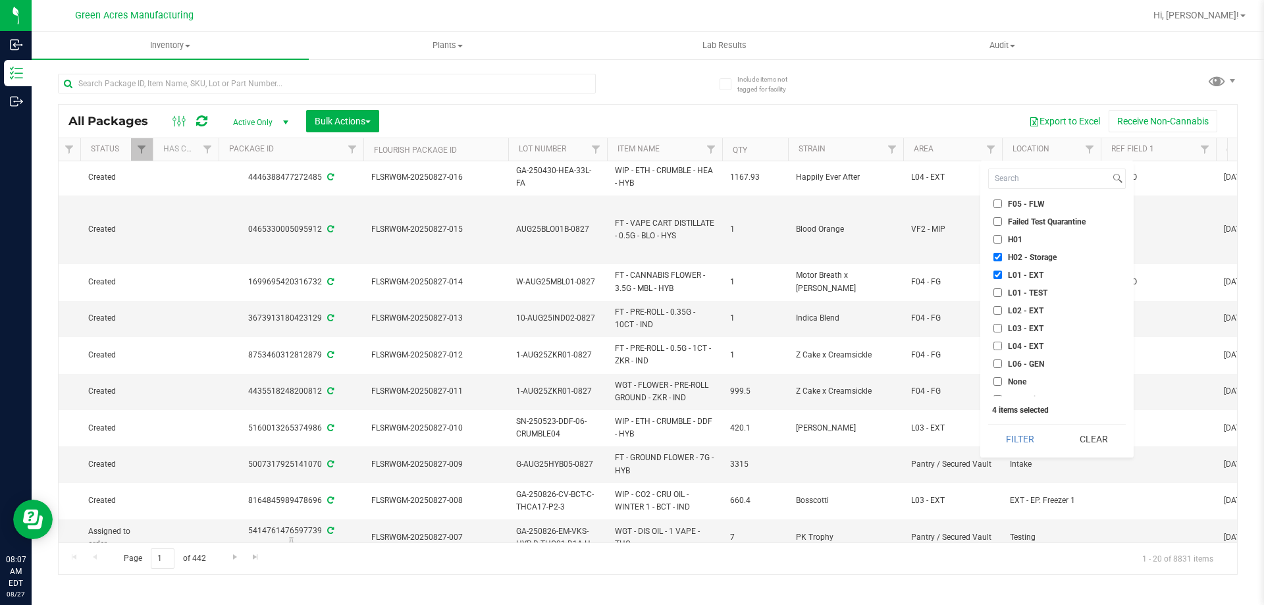
click at [1027, 309] on span "L02 - EXT" at bounding box center [1026, 311] width 36 height 8
click at [1002, 309] on input "L02 - EXT" at bounding box center [998, 310] width 9 height 9
checkbox input "true"
click at [1026, 325] on span "L03 - EXT" at bounding box center [1026, 329] width 36 height 8
click at [1002, 324] on input "L03 - EXT" at bounding box center [998, 328] width 9 height 9
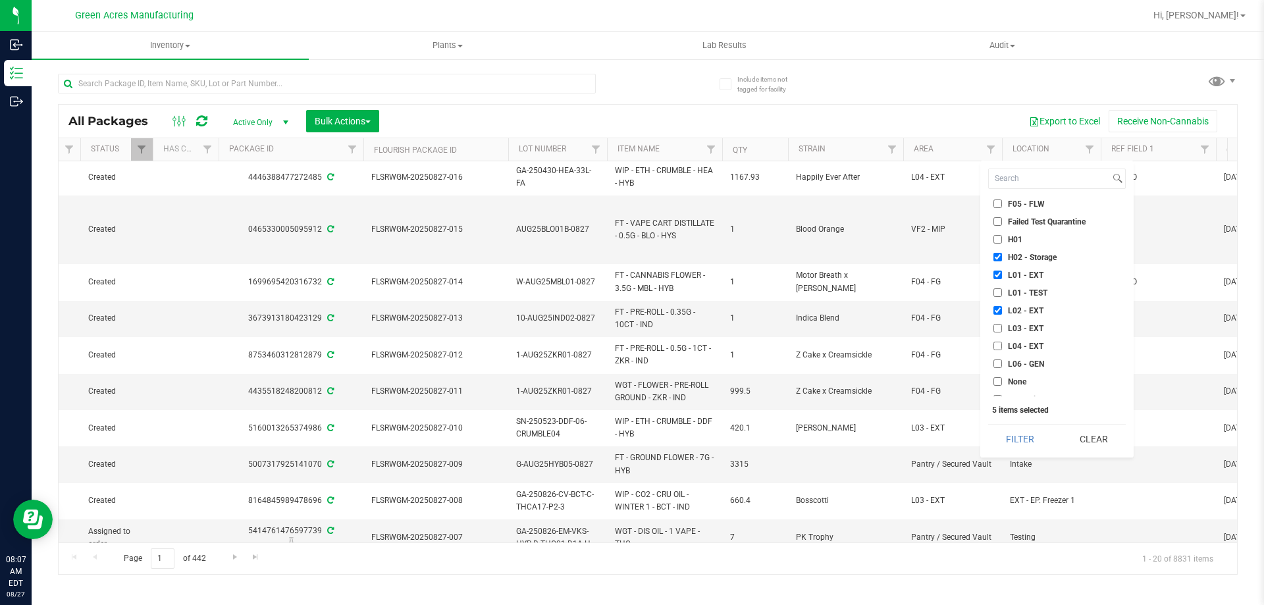
checkbox input "true"
click at [1020, 340] on li "L04 - EXT" at bounding box center [1057, 346] width 138 height 14
click at [1025, 345] on span "L04 - EXT" at bounding box center [1026, 346] width 36 height 8
click at [1002, 345] on input "L04 - EXT" at bounding box center [998, 346] width 9 height 9
checkbox input "true"
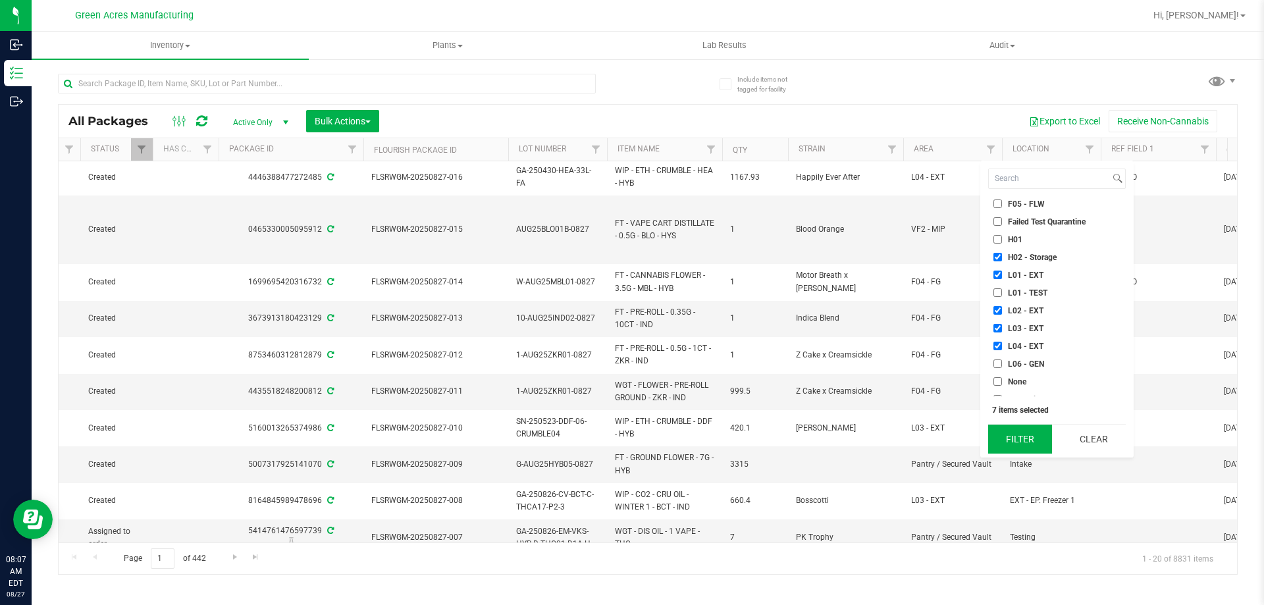
click at [1015, 431] on button "Filter" at bounding box center [1020, 439] width 64 height 29
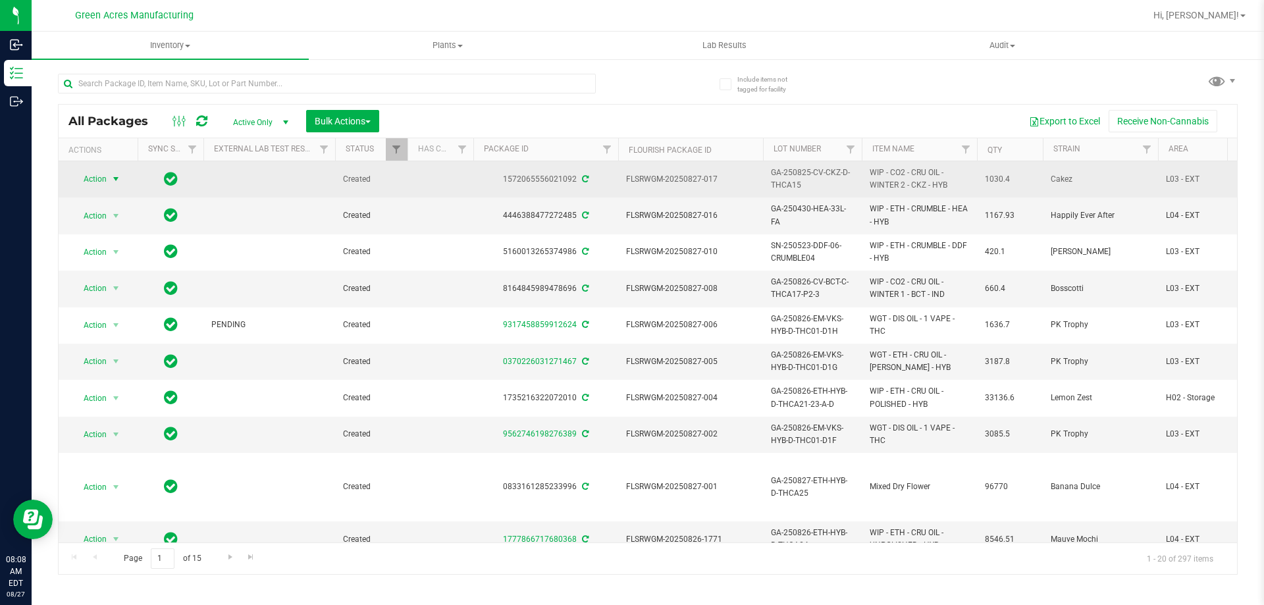
click at [101, 181] on span "Action" at bounding box center [90, 179] width 36 height 18
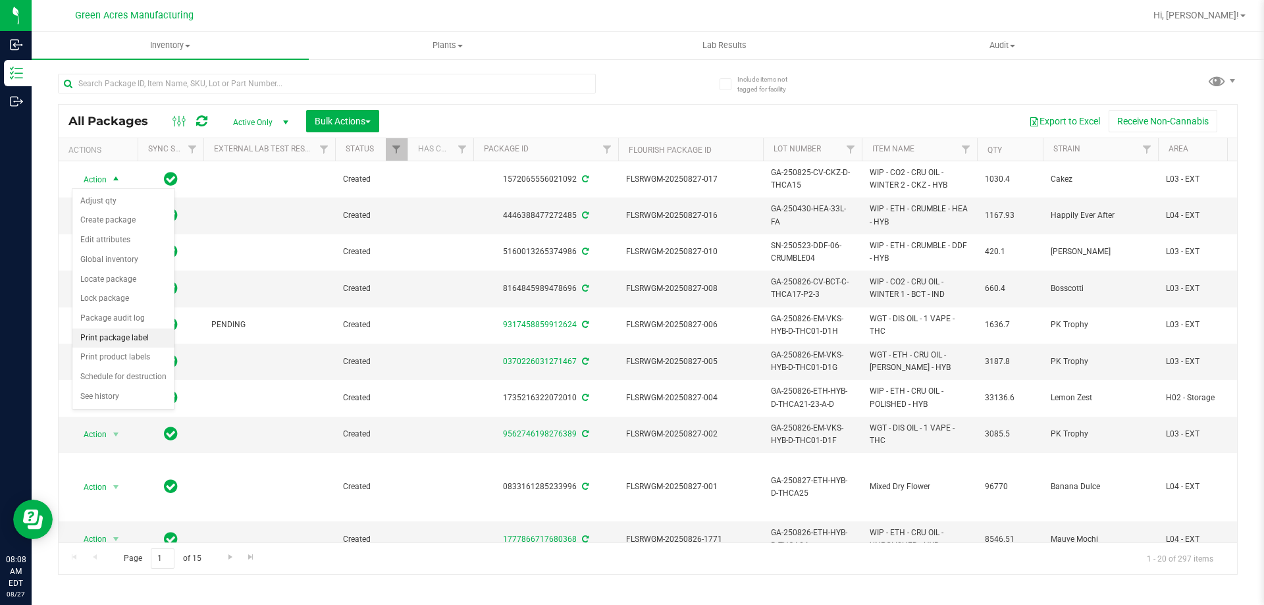
click at [146, 340] on li "Print package label" at bounding box center [123, 339] width 102 height 20
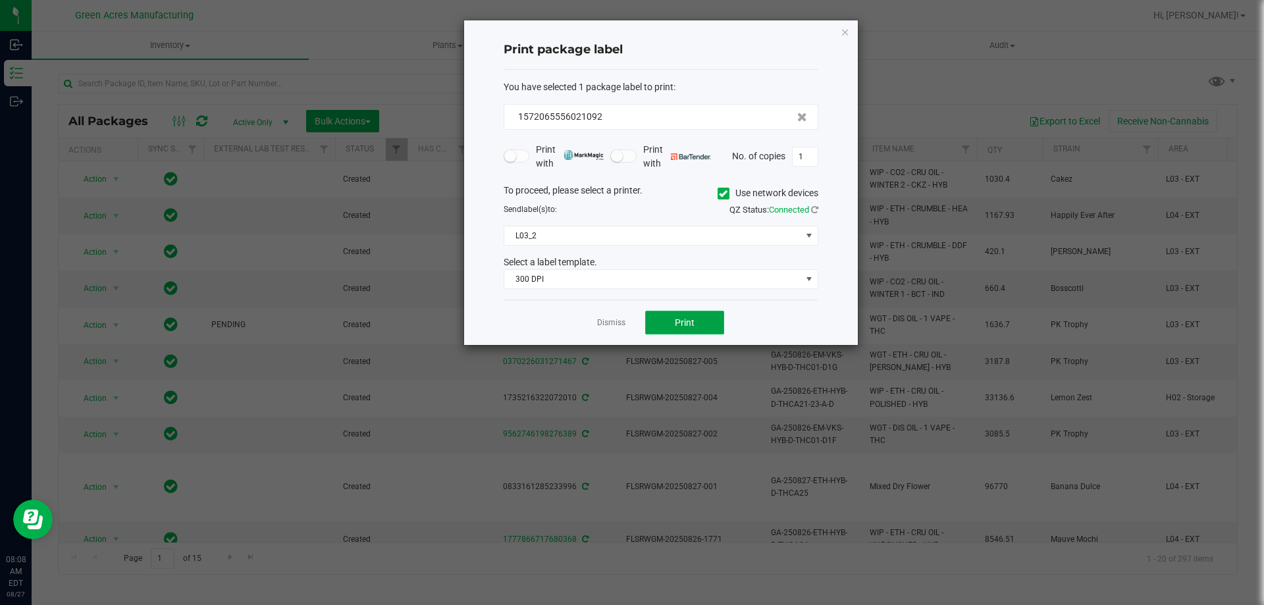
click at [685, 318] on span "Print" at bounding box center [685, 322] width 20 height 11
click at [682, 327] on span "Print" at bounding box center [685, 322] width 20 height 11
click at [689, 322] on span "Print" at bounding box center [685, 322] width 20 height 11
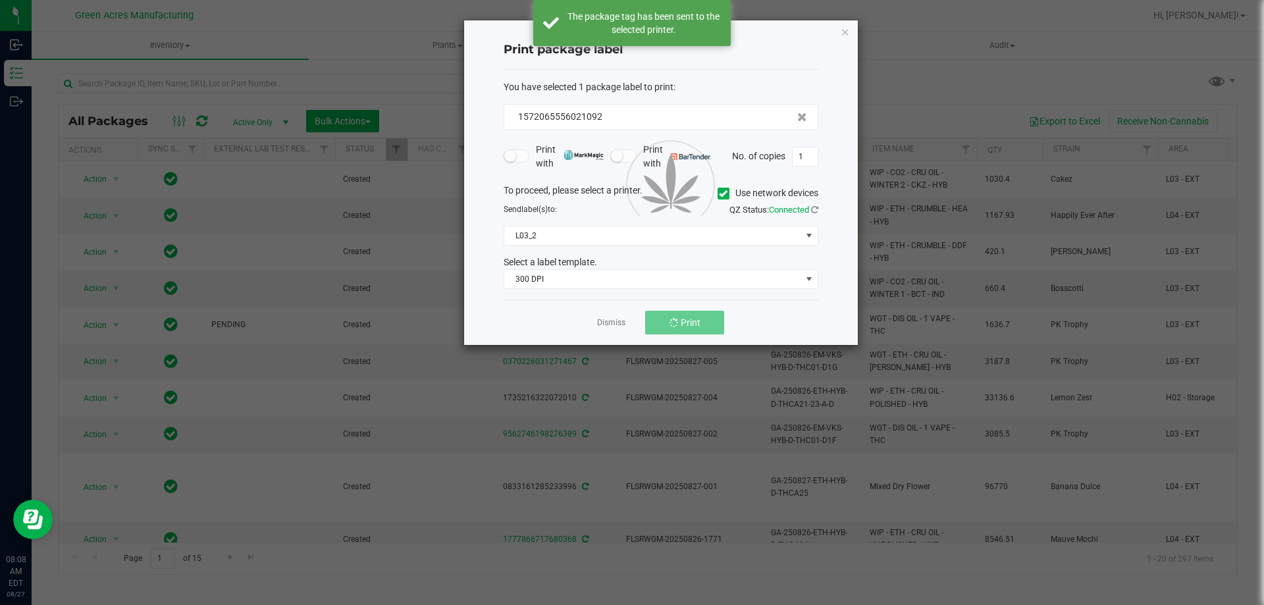
click at [685, 327] on div at bounding box center [661, 182] width 394 height 325
click at [688, 317] on span "Print" at bounding box center [685, 322] width 20 height 11
click at [689, 323] on span "Print" at bounding box center [685, 322] width 20 height 11
click at [615, 321] on link "Dismiss" at bounding box center [611, 322] width 28 height 11
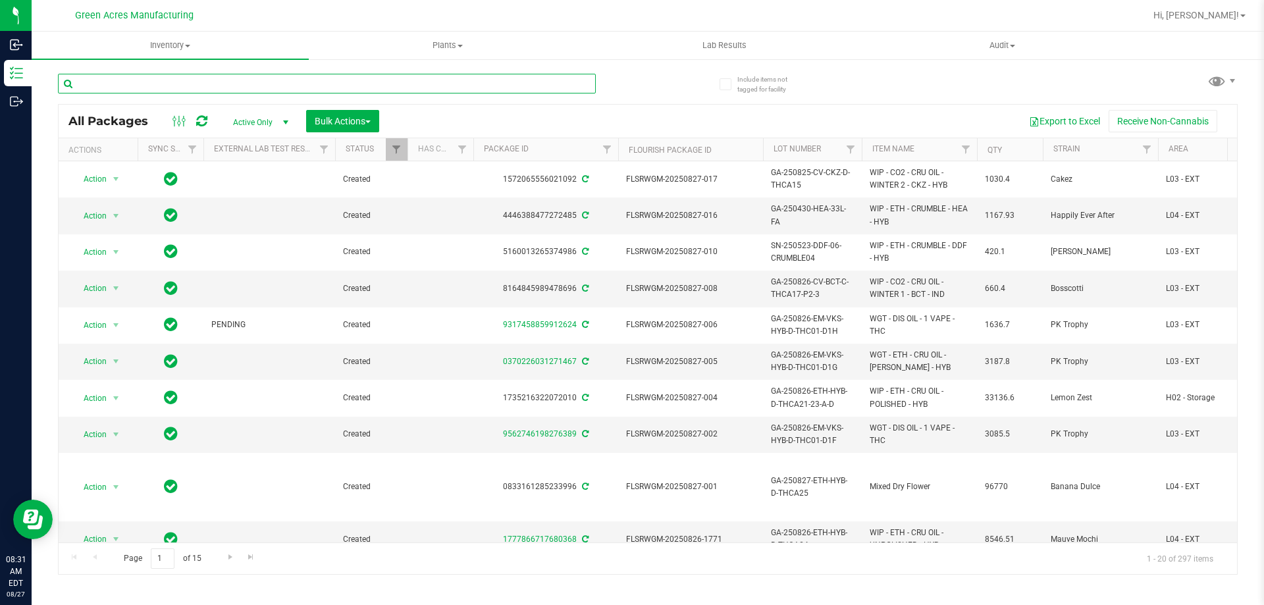
click at [549, 92] on input "text" at bounding box center [327, 84] width 538 height 20
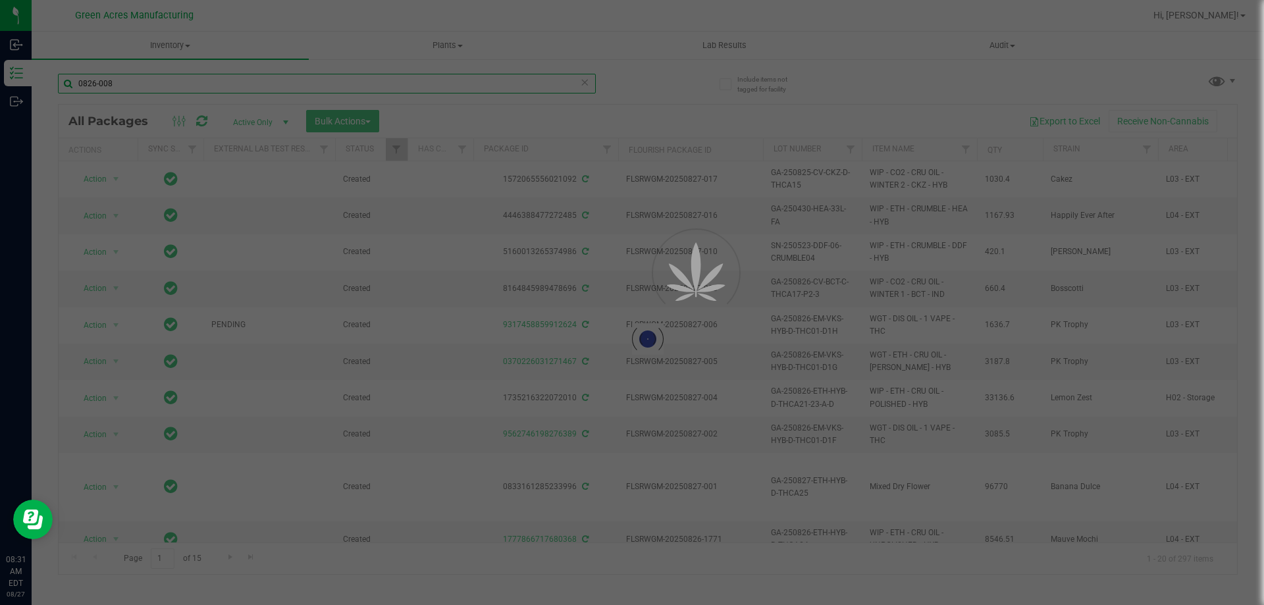
type input "0826-008"
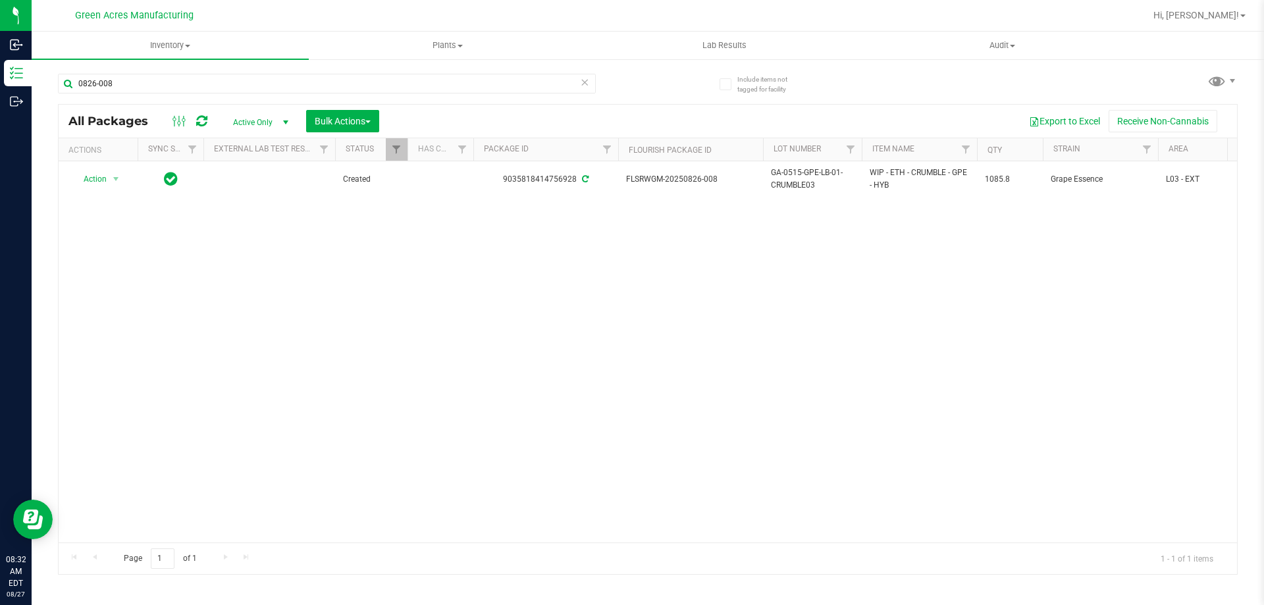
click at [763, 282] on div "Action Action Adjust qty Create package Edit attributes Global inventory Locate…" at bounding box center [648, 351] width 1179 height 381
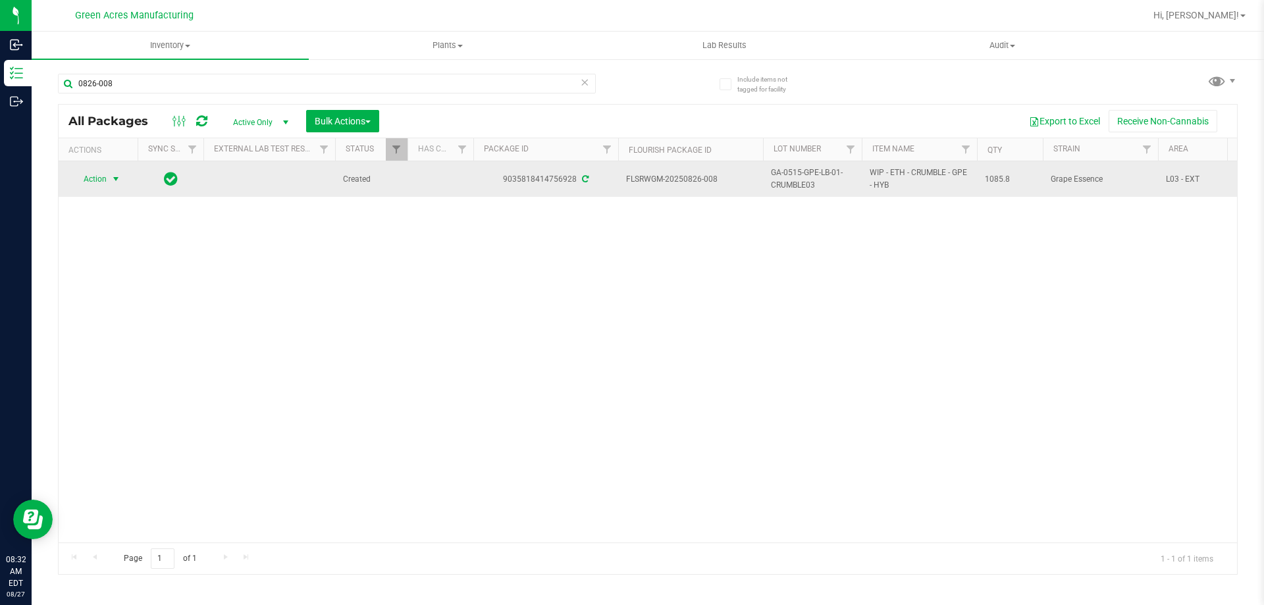
click at [84, 183] on span "Action" at bounding box center [90, 179] width 36 height 18
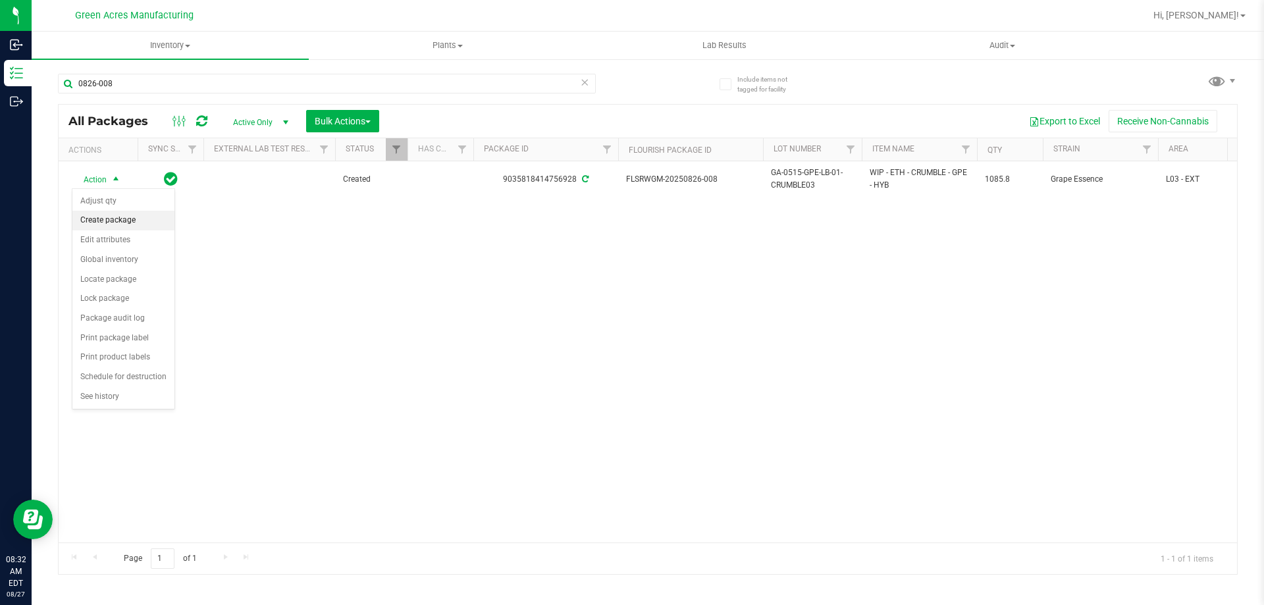
click at [126, 224] on li "Create package" at bounding box center [123, 221] width 102 height 20
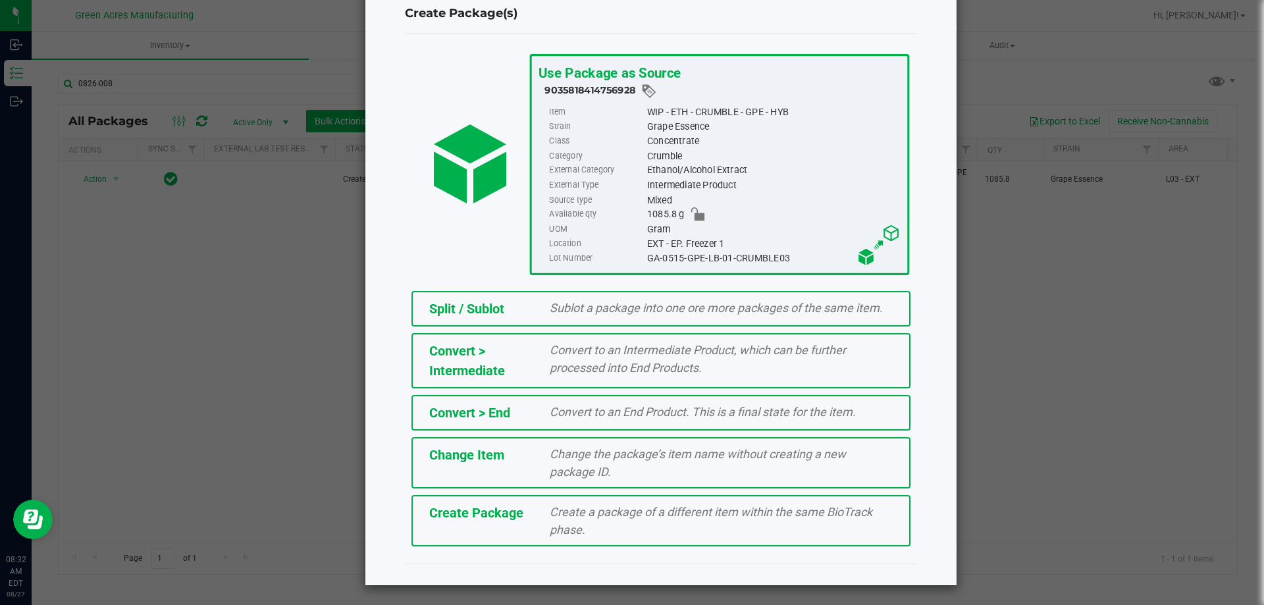
scroll to position [37, 0]
click at [502, 522] on div "Create Package" at bounding box center [479, 512] width 121 height 20
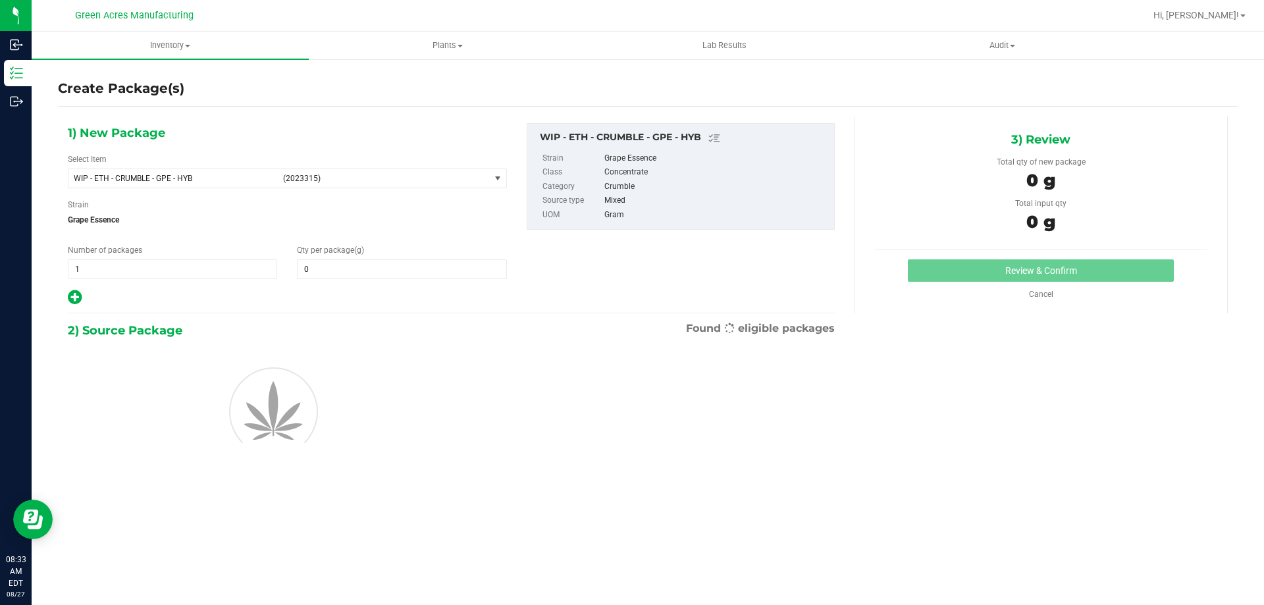
type input "0.0000"
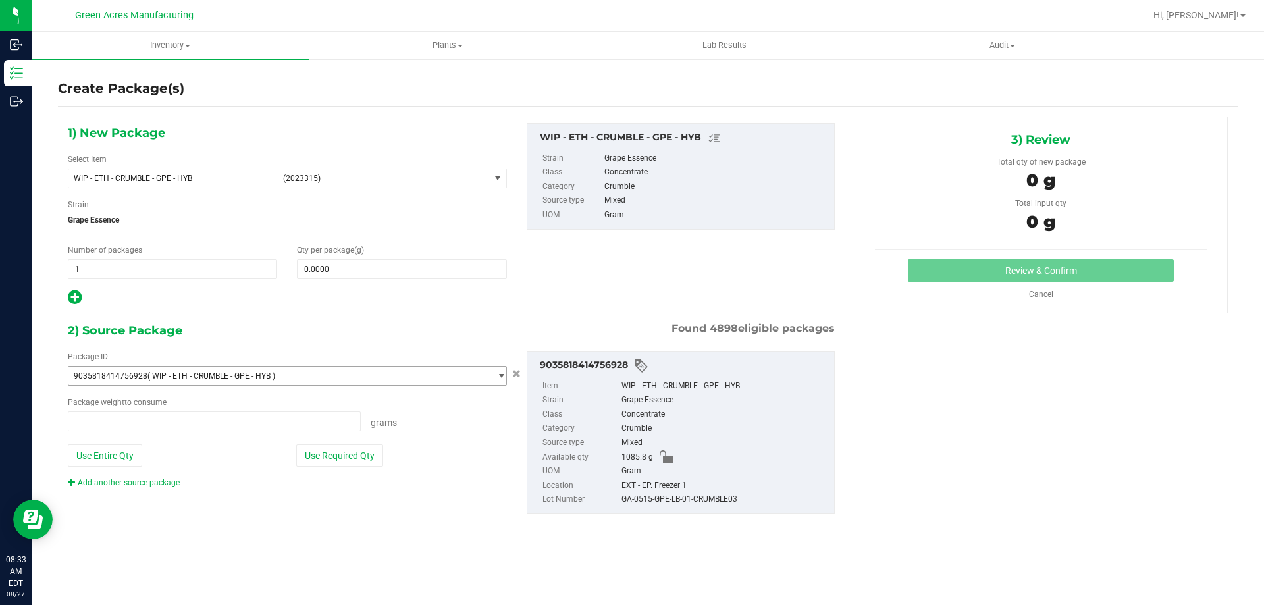
type input "0.0000 g"
click at [243, 176] on span "WIP - ETH - CRUMBLE - GPE - HYB" at bounding box center [174, 178] width 201 height 9
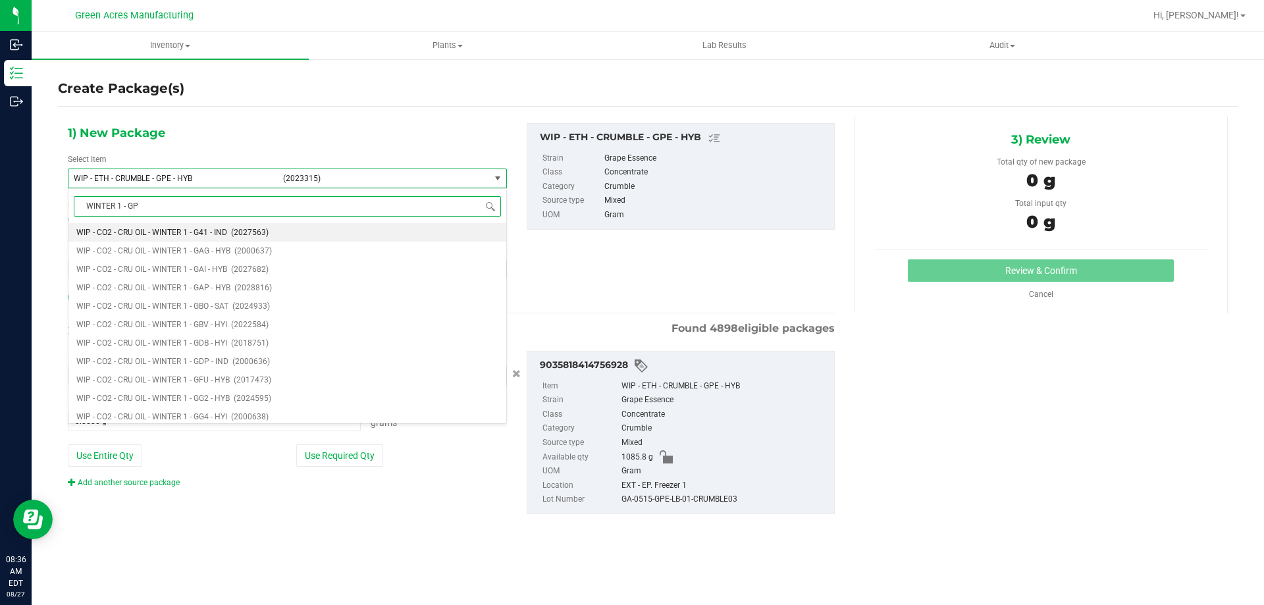
type input "WINTER 1 - GPE"
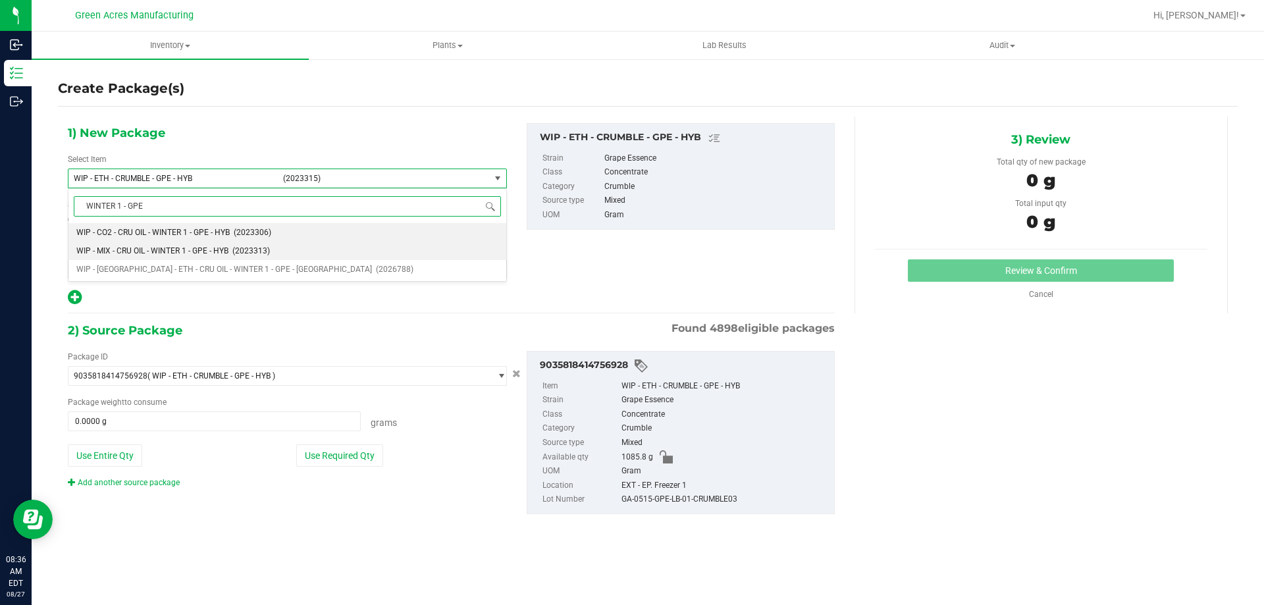
click at [286, 249] on li "WIP - MIX - CRU OIL - WINTER 1 - GPE - HYB (2023313)" at bounding box center [287, 251] width 438 height 18
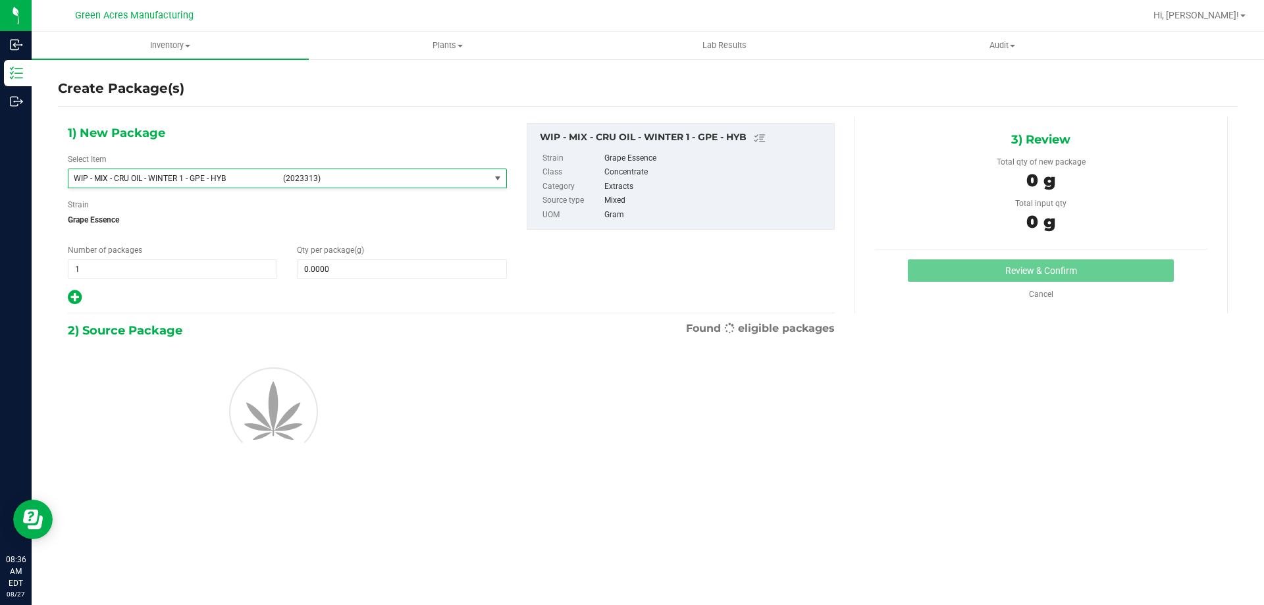
type input "0.0000"
click at [361, 272] on span at bounding box center [401, 269] width 209 height 20
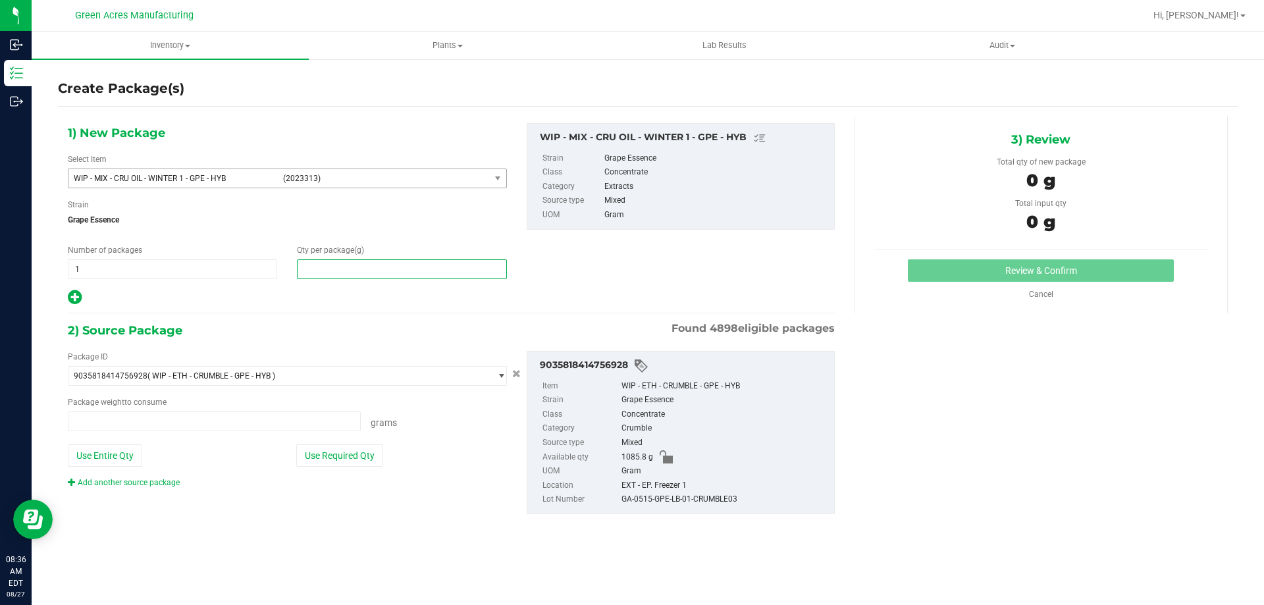
type input "0.0000 g"
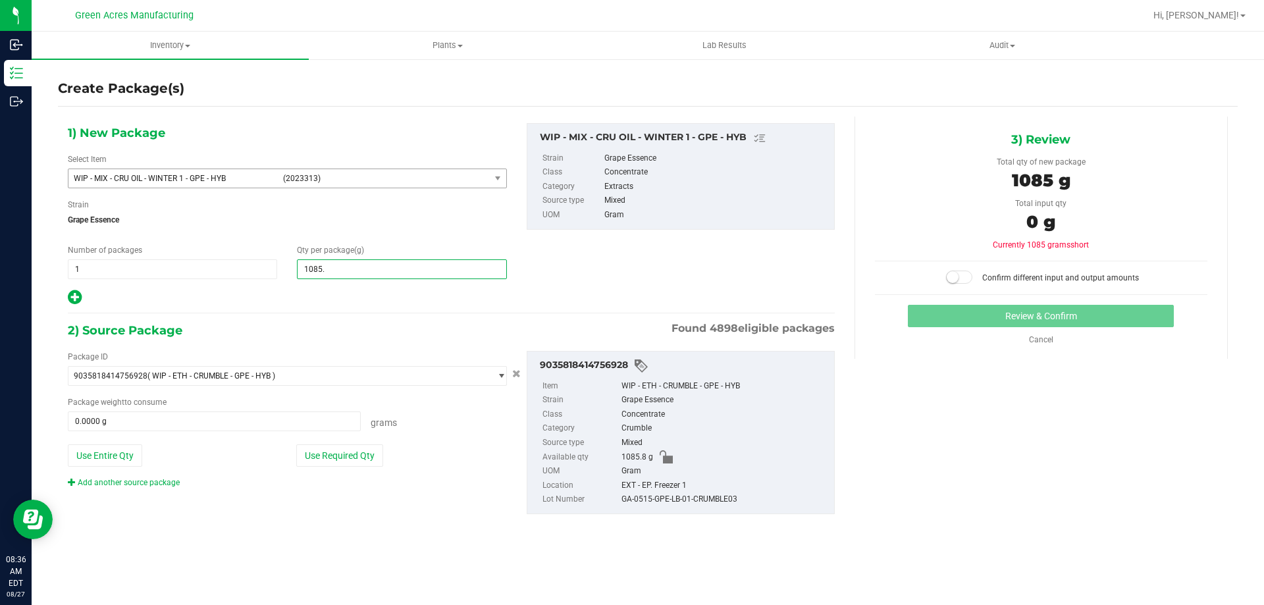
type input "1085.8"
type input "1,085.8000"
drag, startPoint x: 112, startPoint y: 463, endPoint x: 116, endPoint y: 452, distance: 11.3
click at [111, 463] on button "Use Entire Qty" at bounding box center [105, 455] width 74 height 22
type input "1085.8000 g"
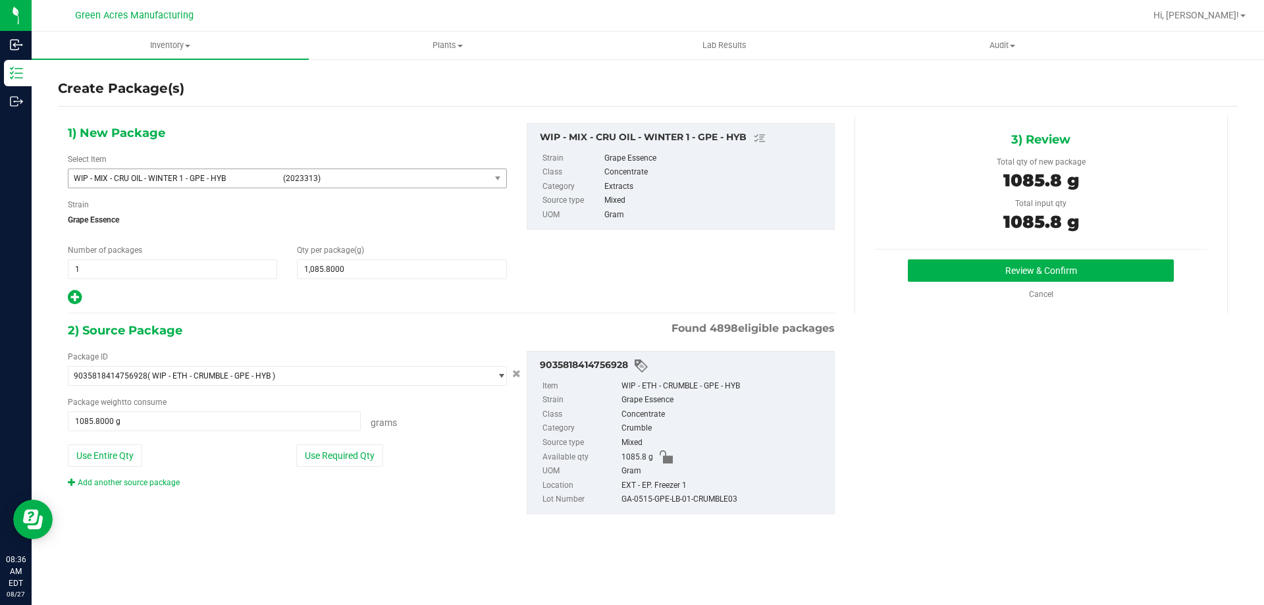
click at [386, 340] on div "Package ID 9035818414756928 ( WIP - ETH - CRUMBLE - GPE - HYB ) 000051884181589…" at bounding box center [451, 432] width 787 height 184
click at [971, 260] on button "Review & Confirm" at bounding box center [1041, 270] width 266 height 22
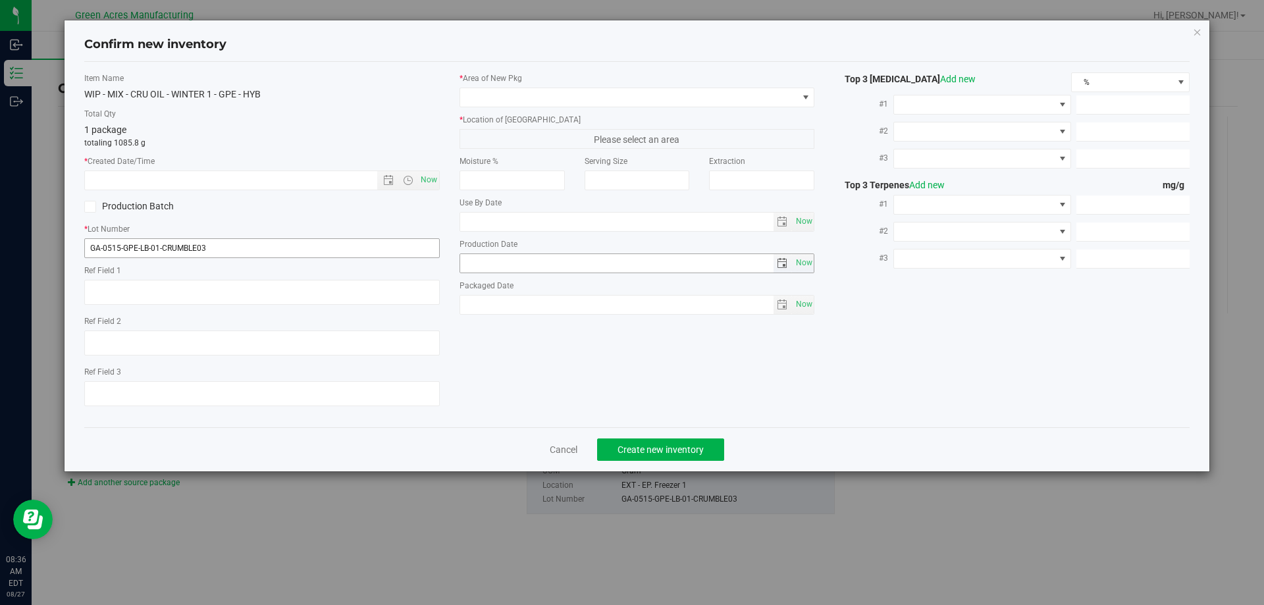
type textarea "GPE CRUMBLE"
click at [429, 180] on span "Now" at bounding box center [428, 180] width 22 height 19
type input "[DATE] 8:36 AM"
click at [335, 250] on input "GA-0515-GPE-LB-01-CRUMBLE03" at bounding box center [262, 248] width 356 height 20
type input "GA-0515-GPE-LB-01-CRUMBLE03-FAILED"
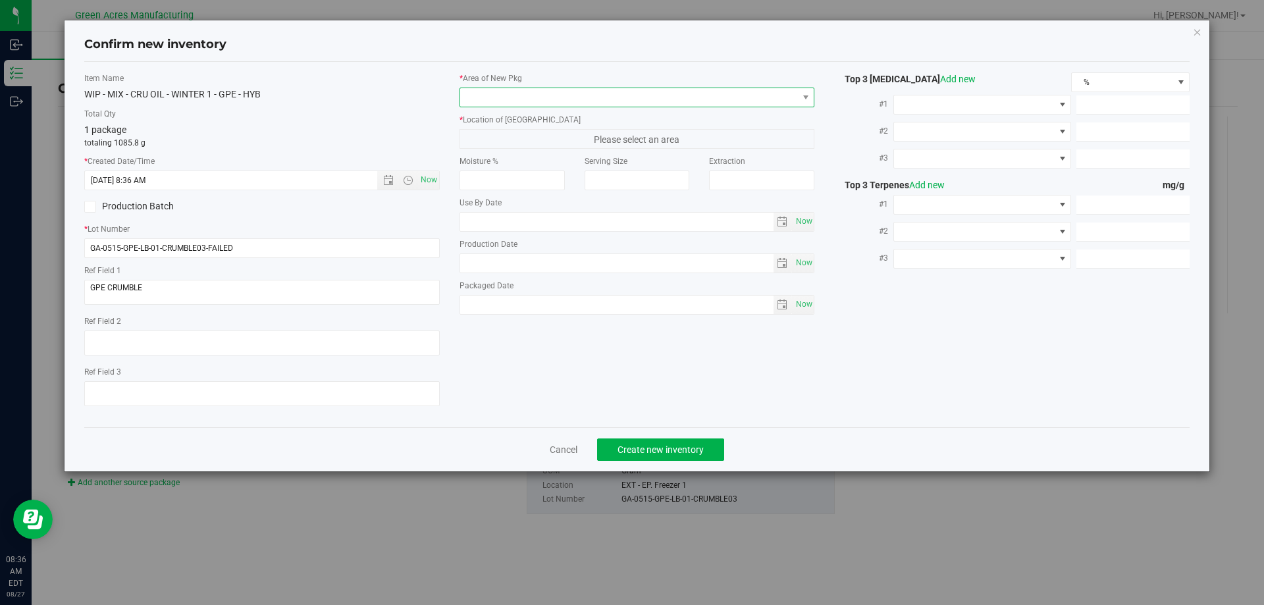
click at [547, 104] on span at bounding box center [629, 97] width 338 height 18
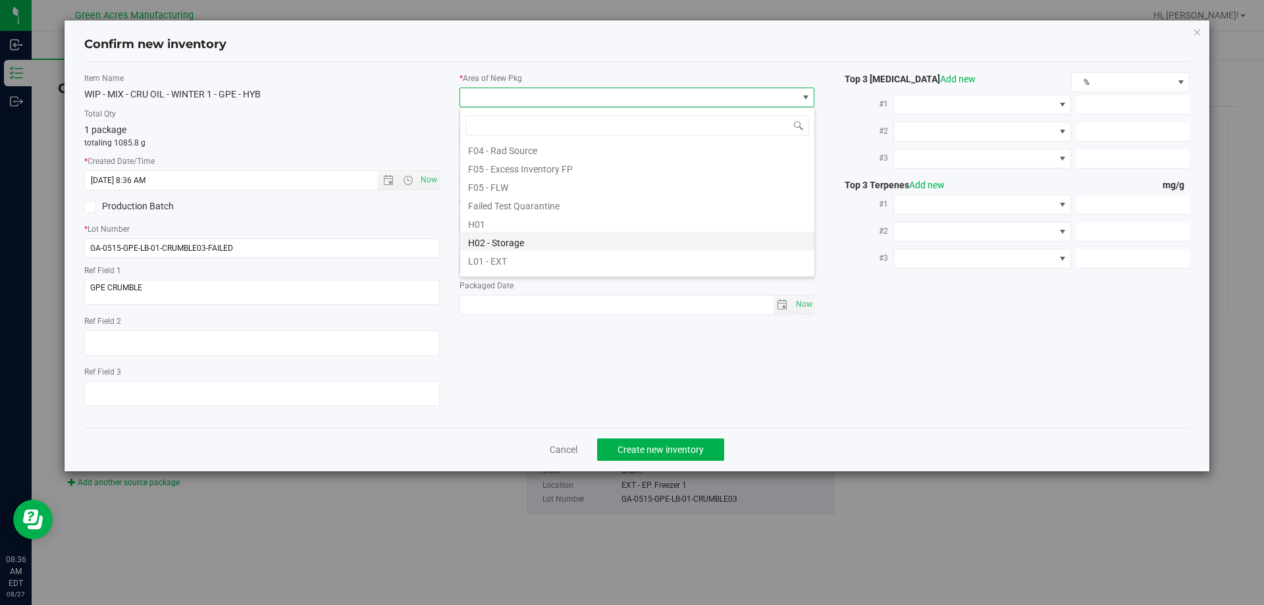
scroll to position [198, 0]
click at [551, 244] on li "L03 - EXT" at bounding box center [637, 249] width 354 height 18
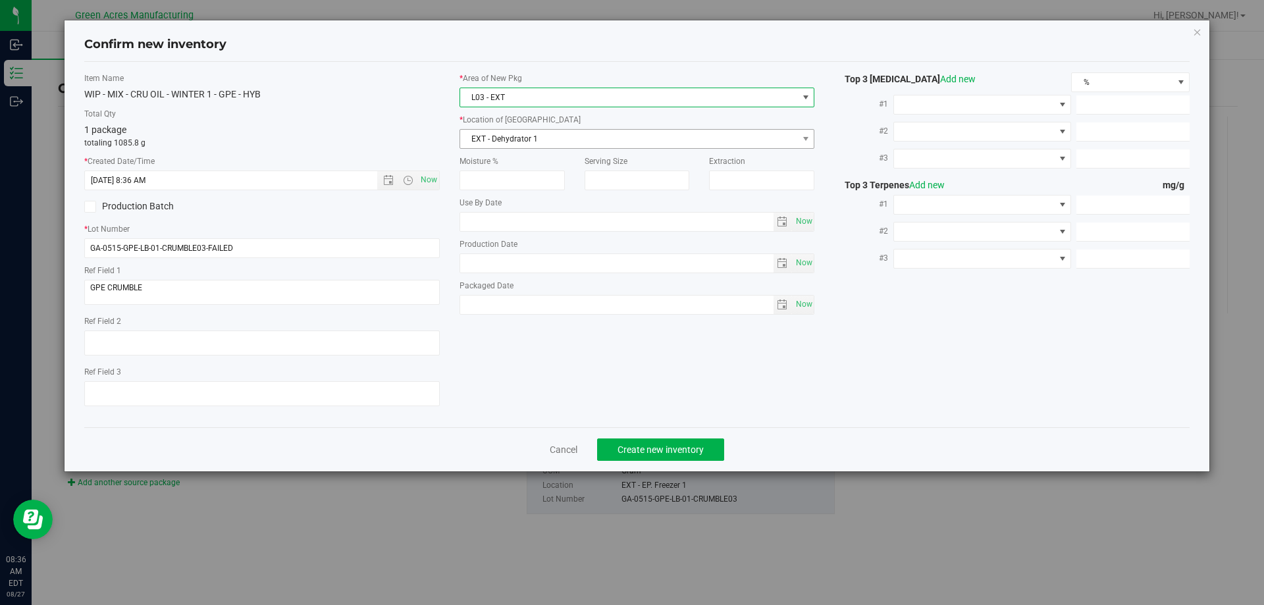
click at [539, 146] on span "EXT - Dehydrator 1" at bounding box center [629, 139] width 338 height 18
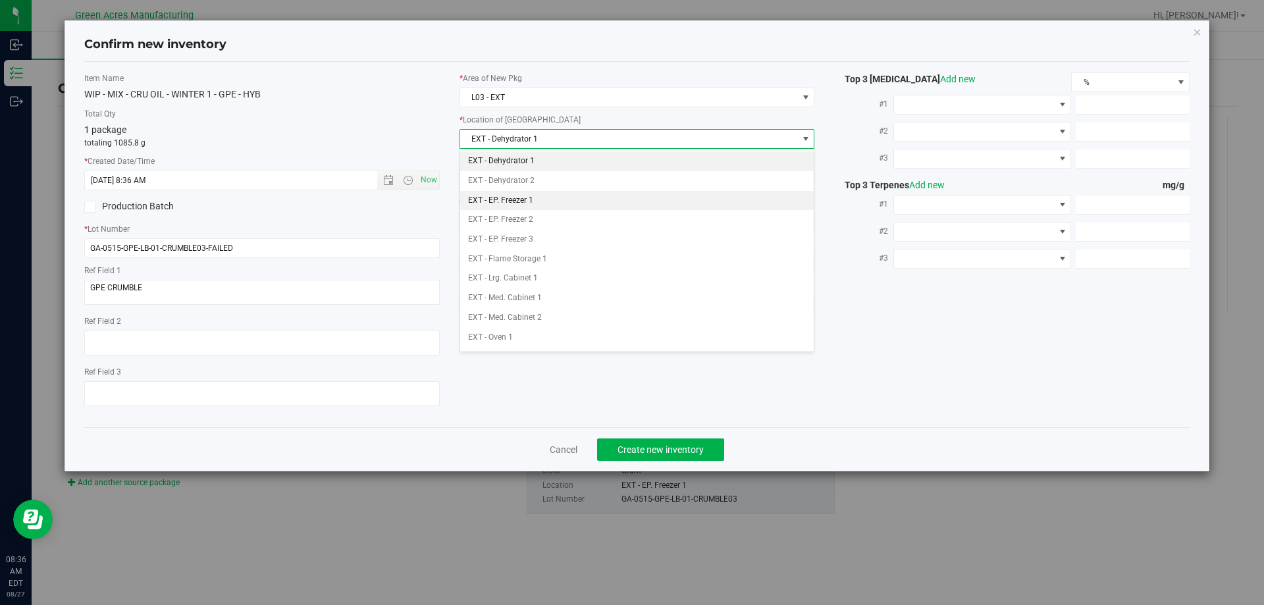
click at [556, 207] on li "EXT - EP. Freezer 1" at bounding box center [637, 201] width 354 height 20
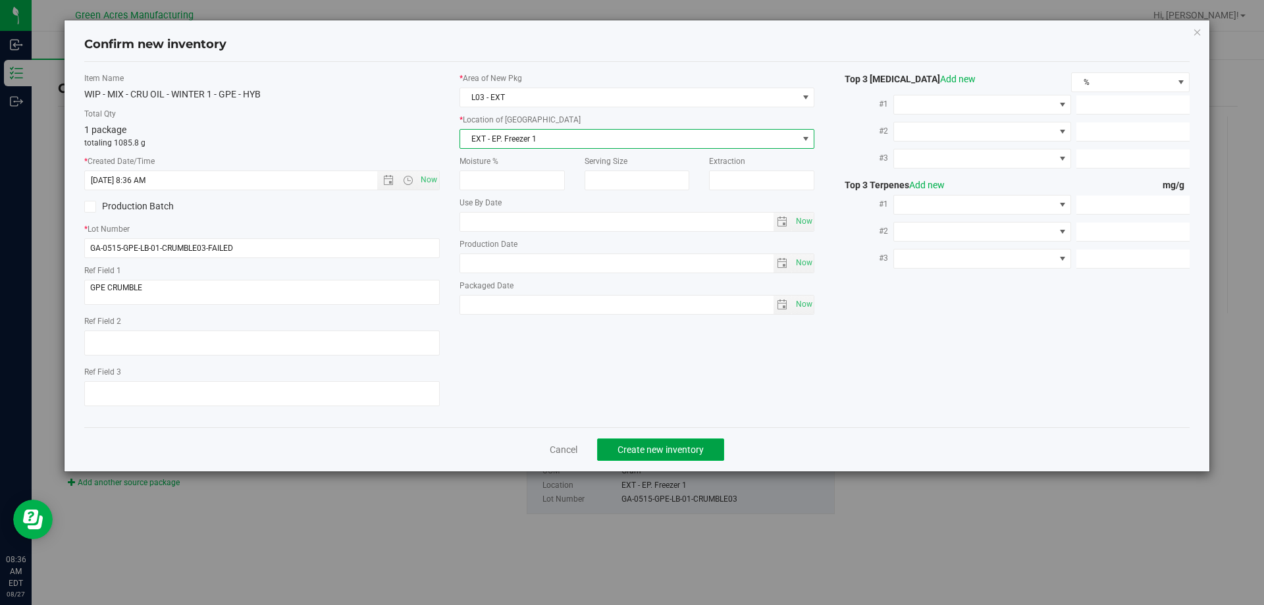
click at [653, 453] on span "Create new inventory" at bounding box center [661, 449] width 86 height 11
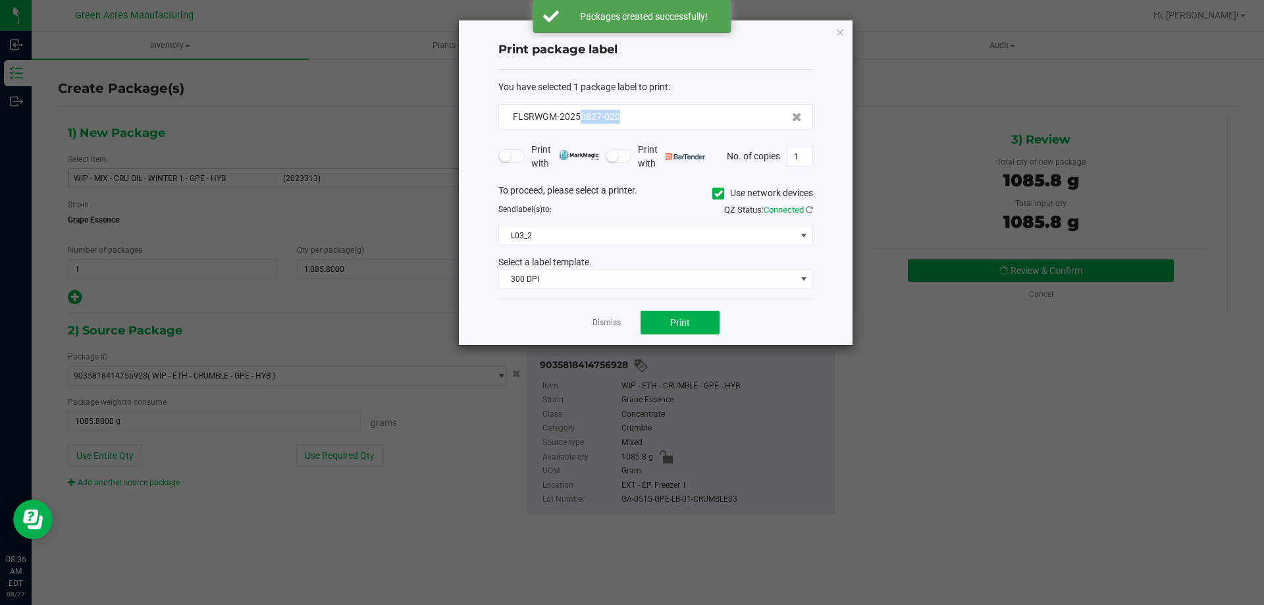
drag, startPoint x: 627, startPoint y: 124, endPoint x: 581, endPoint y: 124, distance: 45.4
click at [581, 124] on div "FLSRWGM-20250827-020" at bounding box center [655, 117] width 315 height 26
copy span "0827-020"
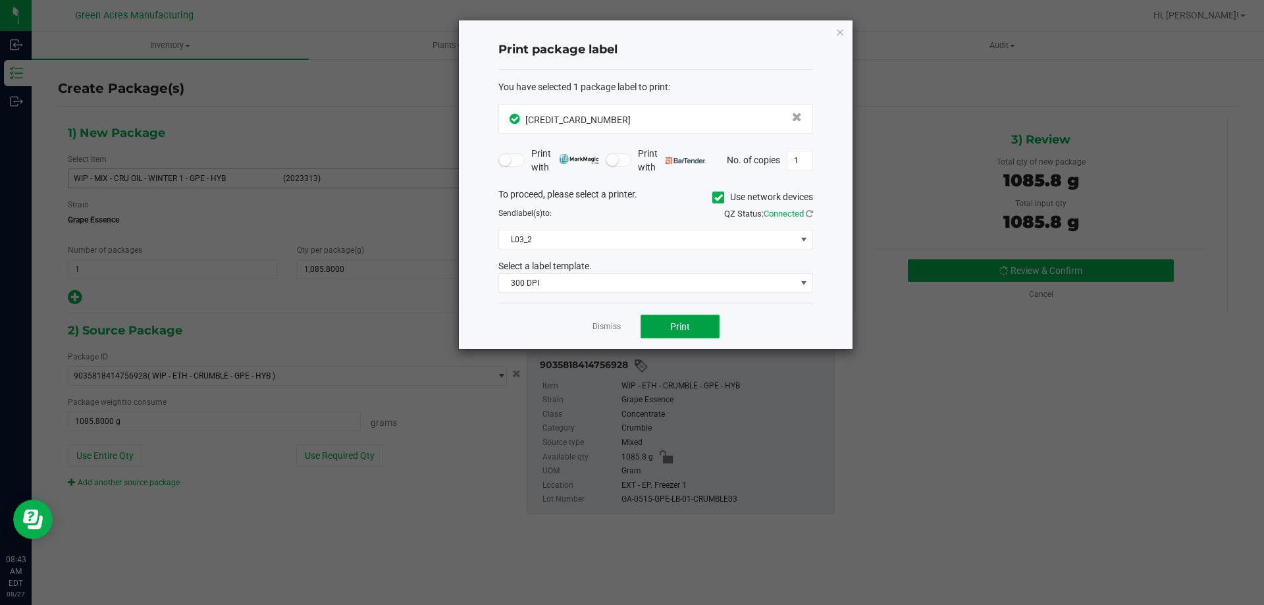
click at [682, 328] on span "Print" at bounding box center [680, 326] width 20 height 11
click at [456, 439] on ngb-modal-window "Print package label You have selected 1 package label to print : [CREDIT_CARD_N…" at bounding box center [632, 302] width 1264 height 605
click at [599, 327] on link "Dismiss" at bounding box center [607, 326] width 28 height 11
